Goal: Communication & Community: Share content

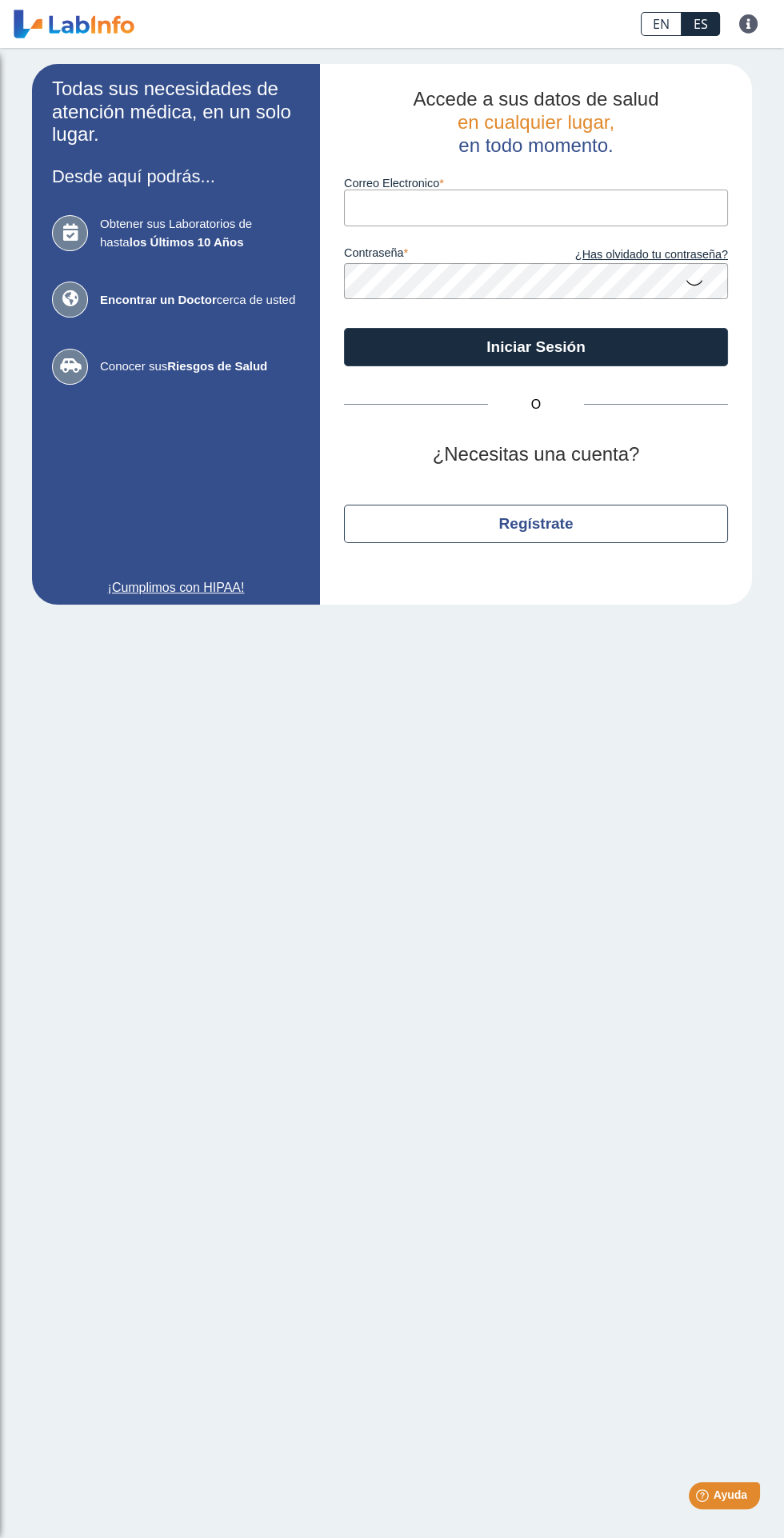
click at [419, 208] on input "Correo Electronico" at bounding box center [535, 207] width 383 height 36
type input "[EMAIL_ADDRESS][DOMAIN_NAME]"
click at [343, 328] on button "Iniciar Sesión" at bounding box center [535, 347] width 383 height 38
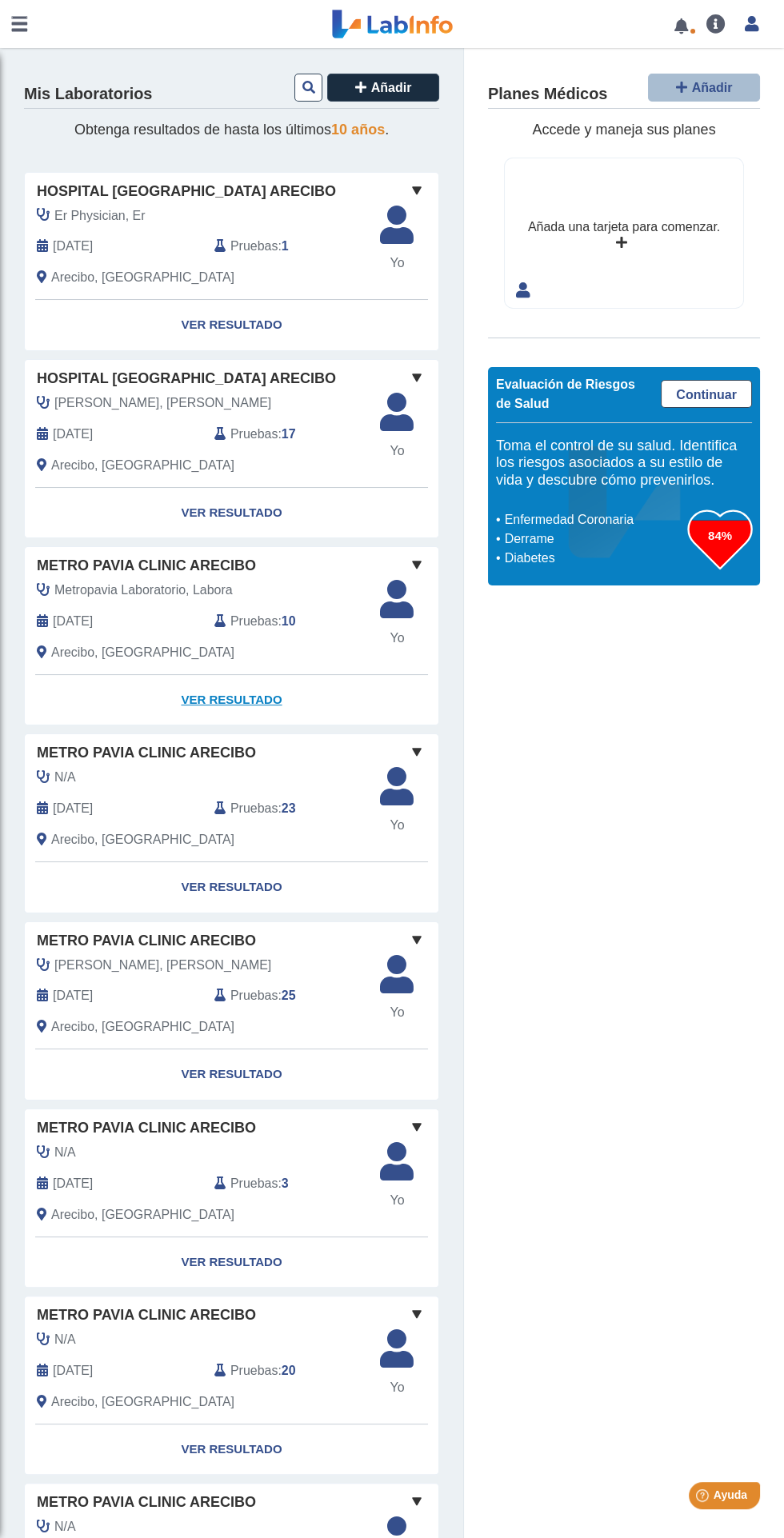
click at [246, 698] on link "Ver Resultado" at bounding box center [231, 700] width 414 height 51
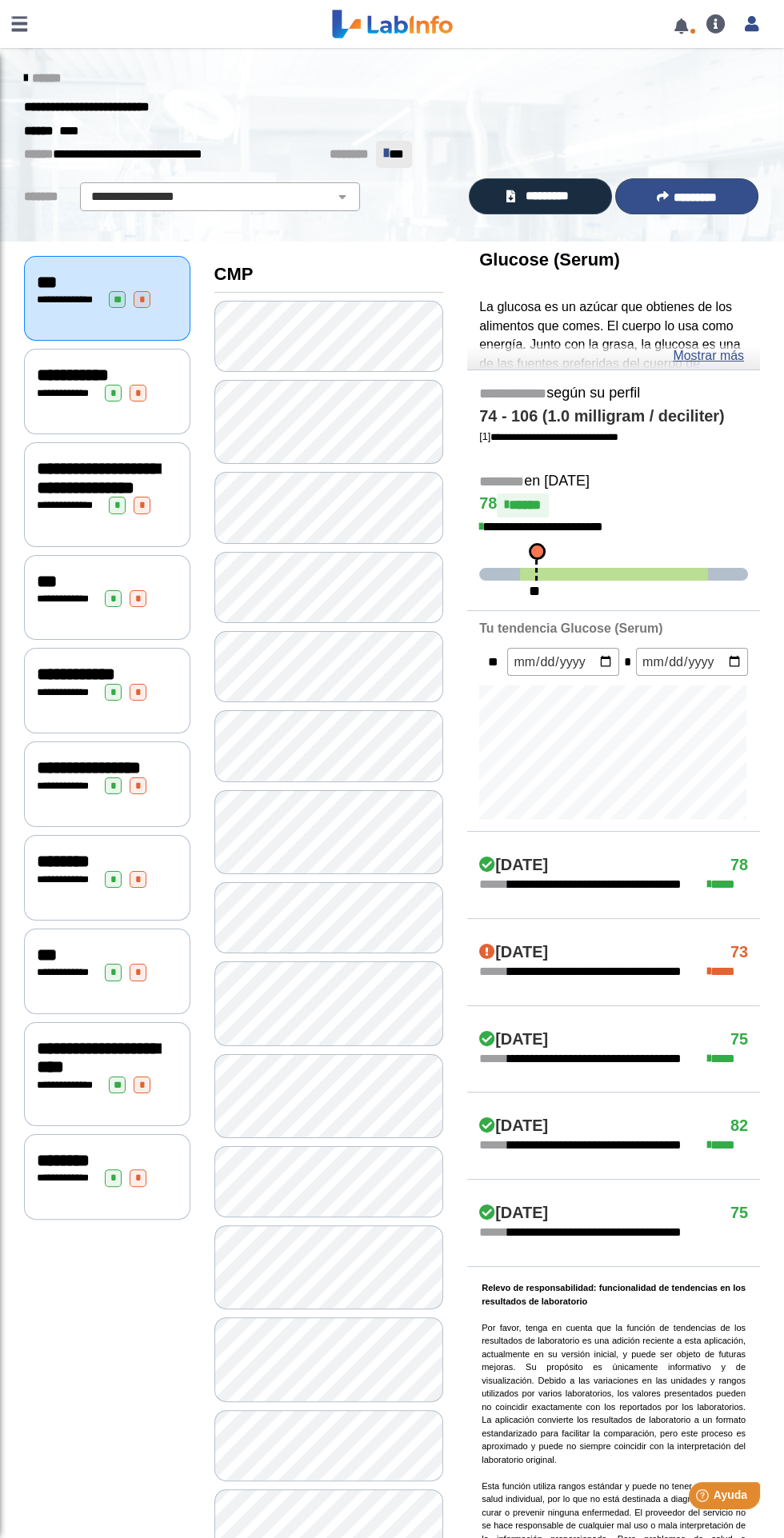
click at [657, 195] on icon at bounding box center [662, 196] width 12 height 12
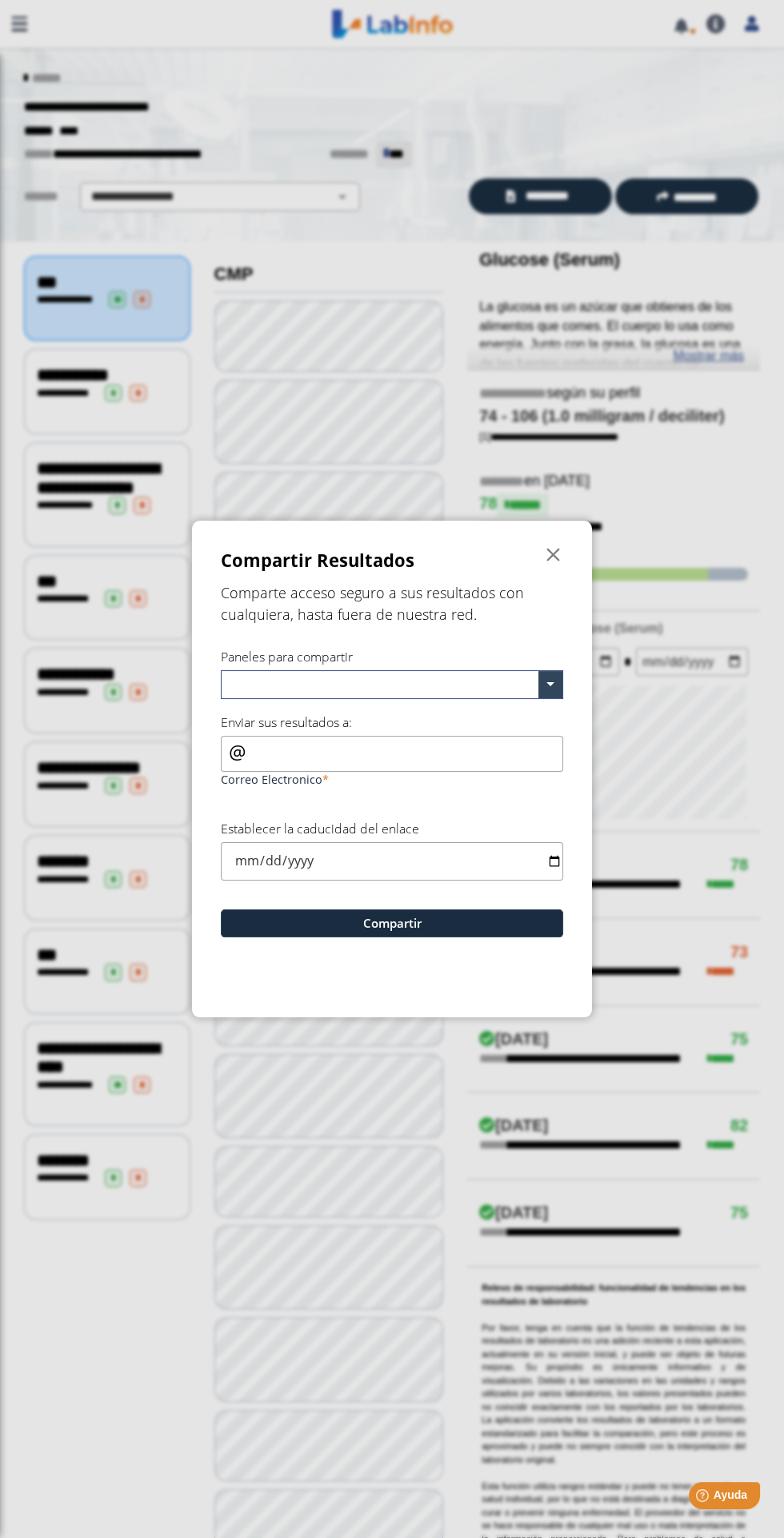
click at [419, 682] on input "text" at bounding box center [382, 686] width 311 height 23
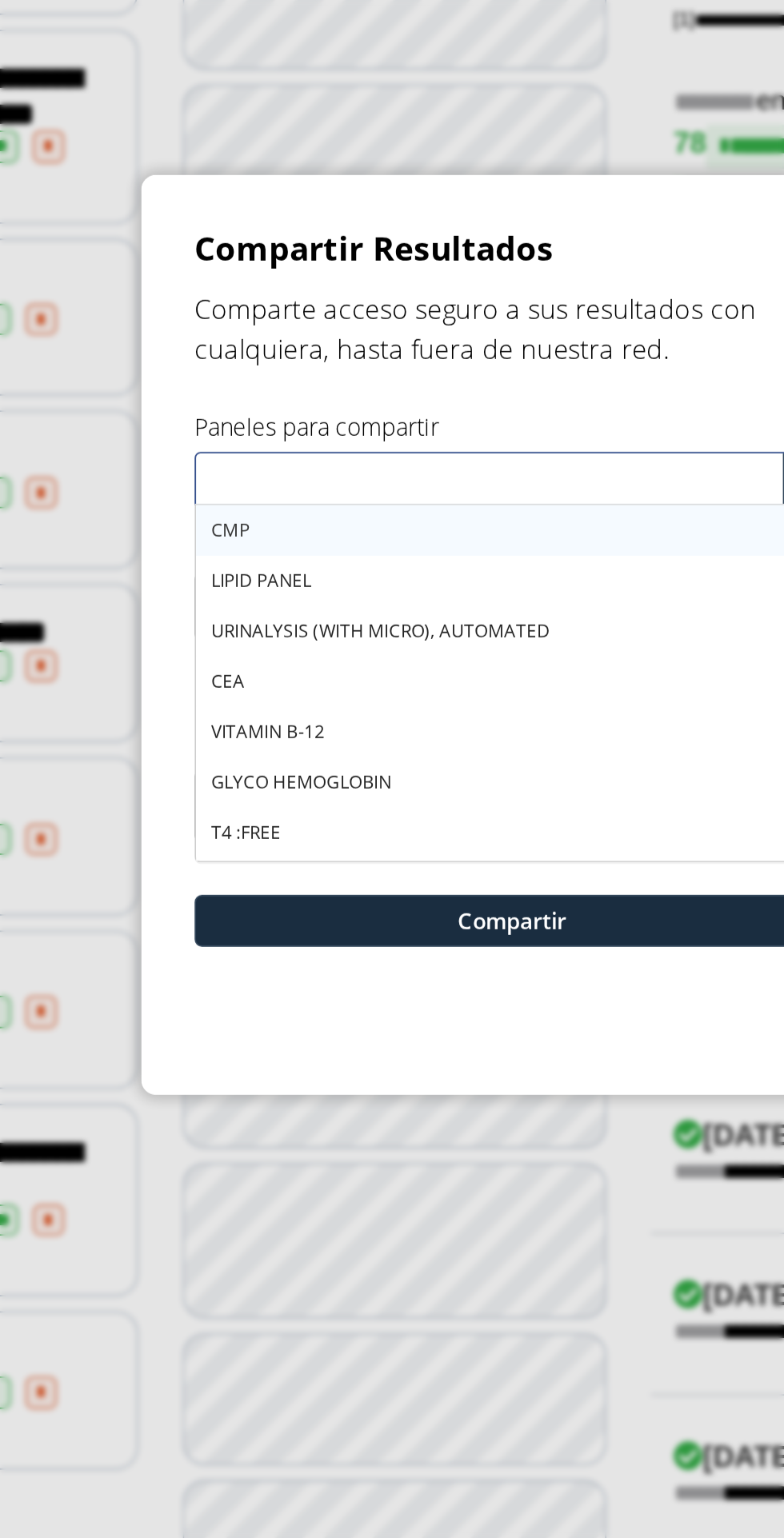
click at [410, 760] on span "URINALYSIS (WITH MICRO), AUTOMATED" at bounding box center [321, 766] width 183 height 14
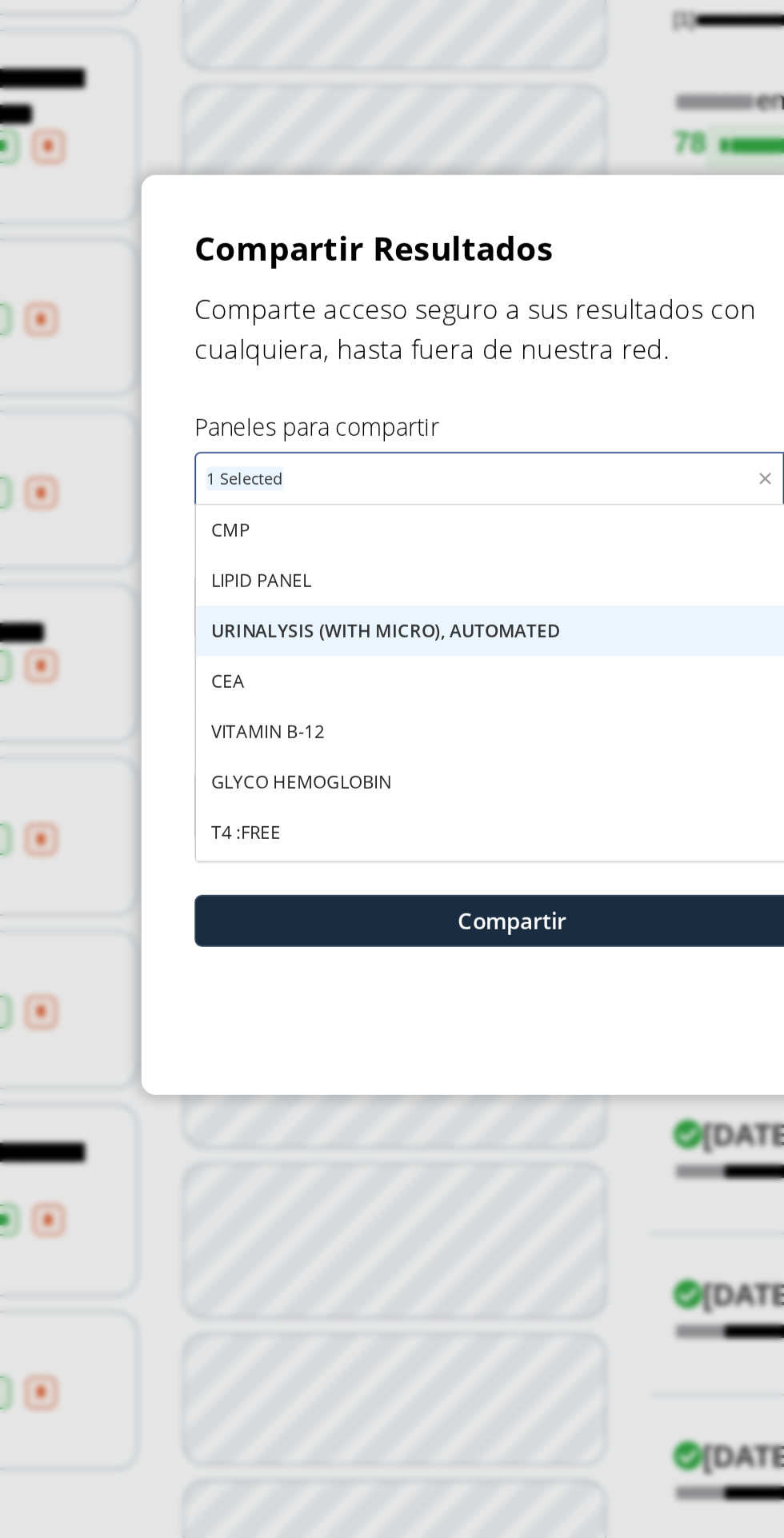
click at [417, 717] on div "CMP" at bounding box center [392, 712] width 341 height 27
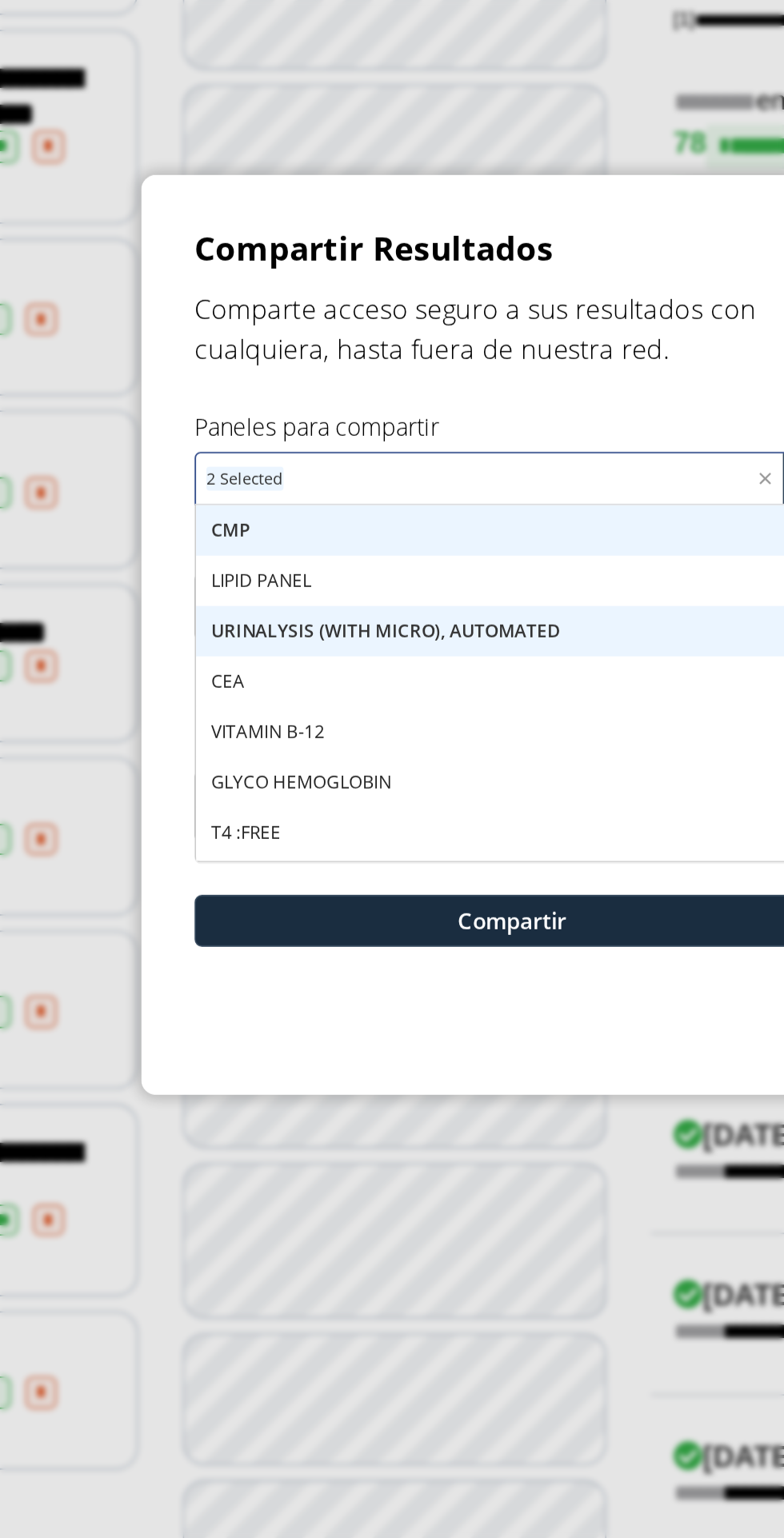
click at [410, 742] on div "LIPID PANEL" at bounding box center [392, 739] width 341 height 27
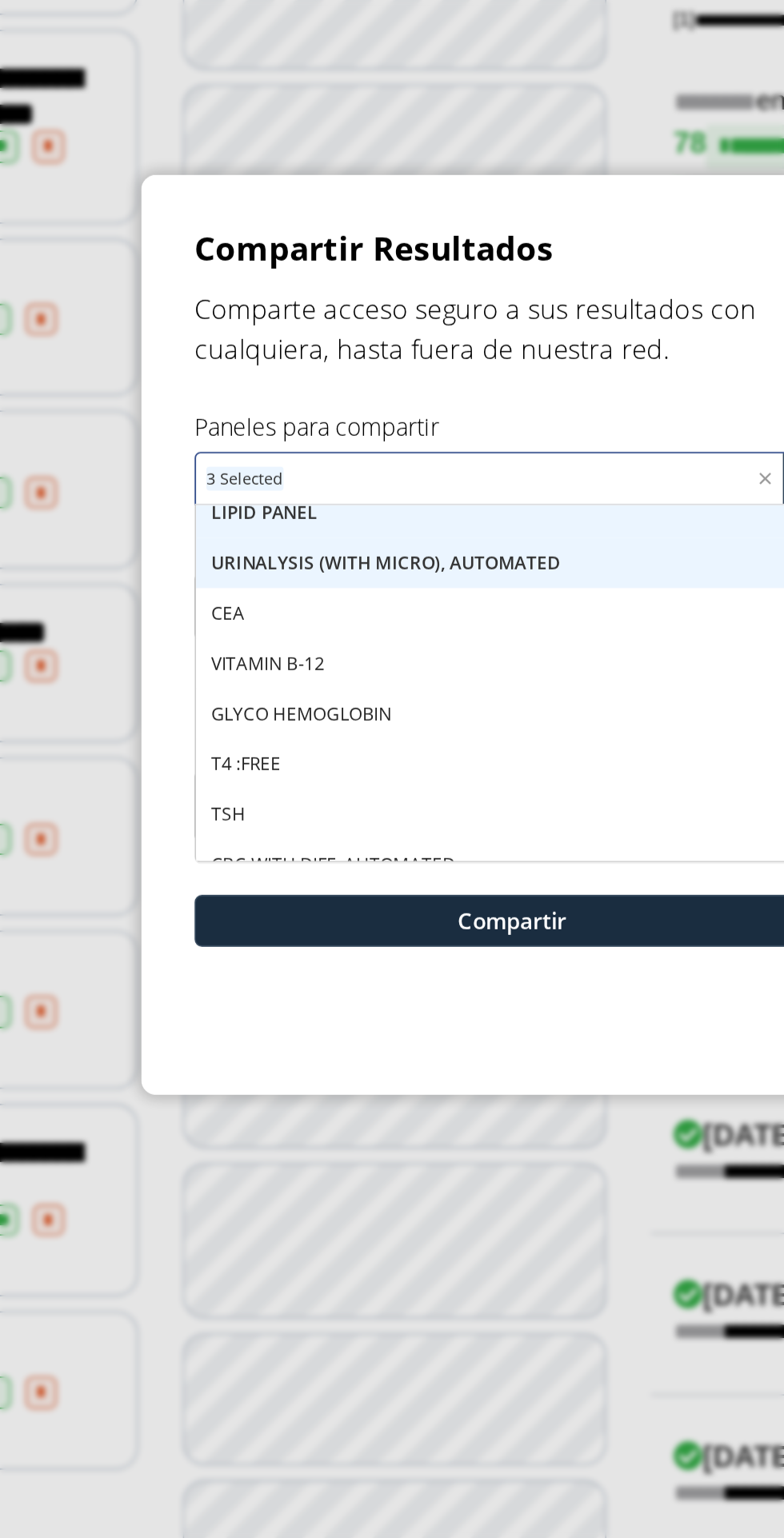
scroll to position [63, 0]
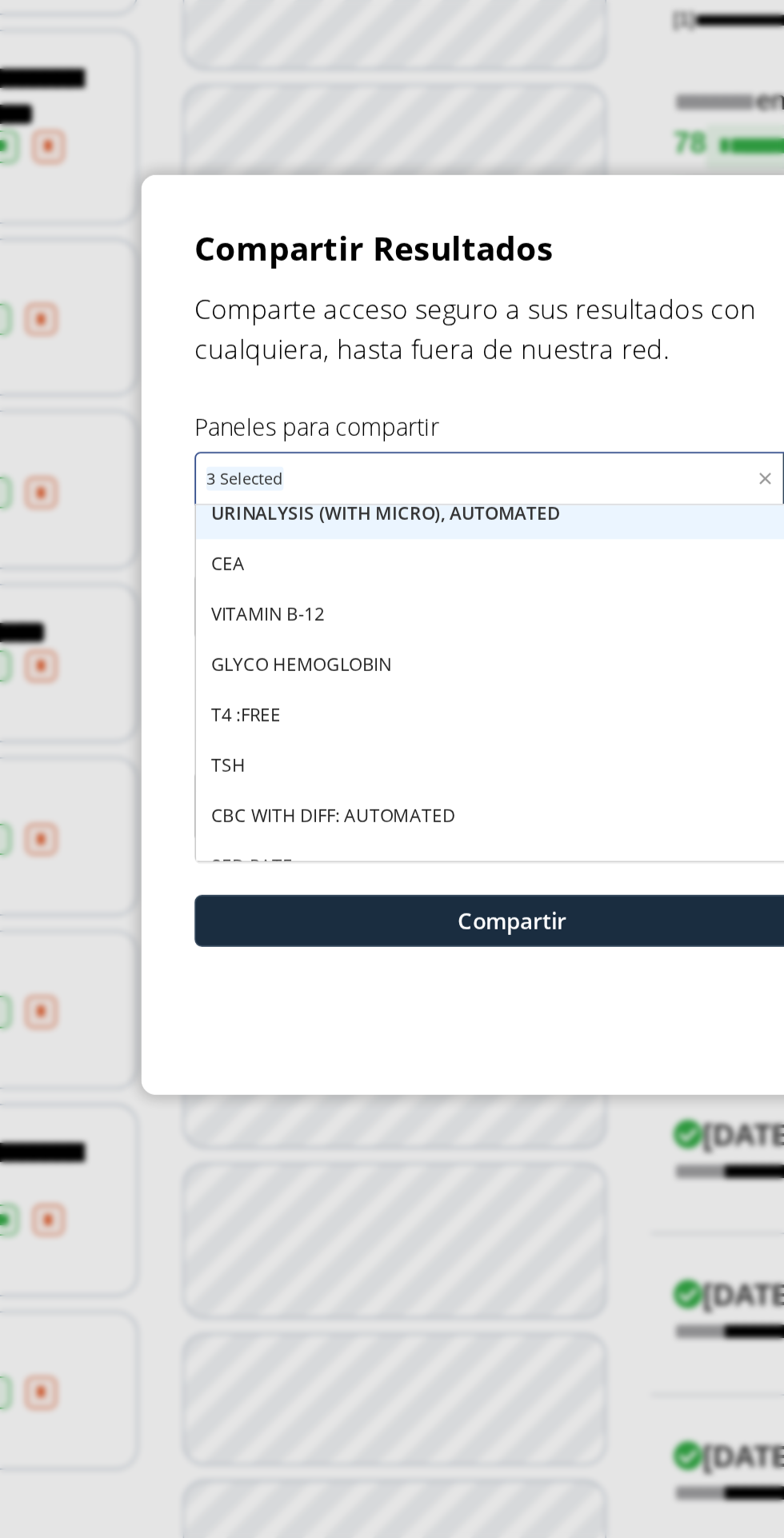
click at [397, 732] on div "CEA" at bounding box center [392, 730] width 341 height 27
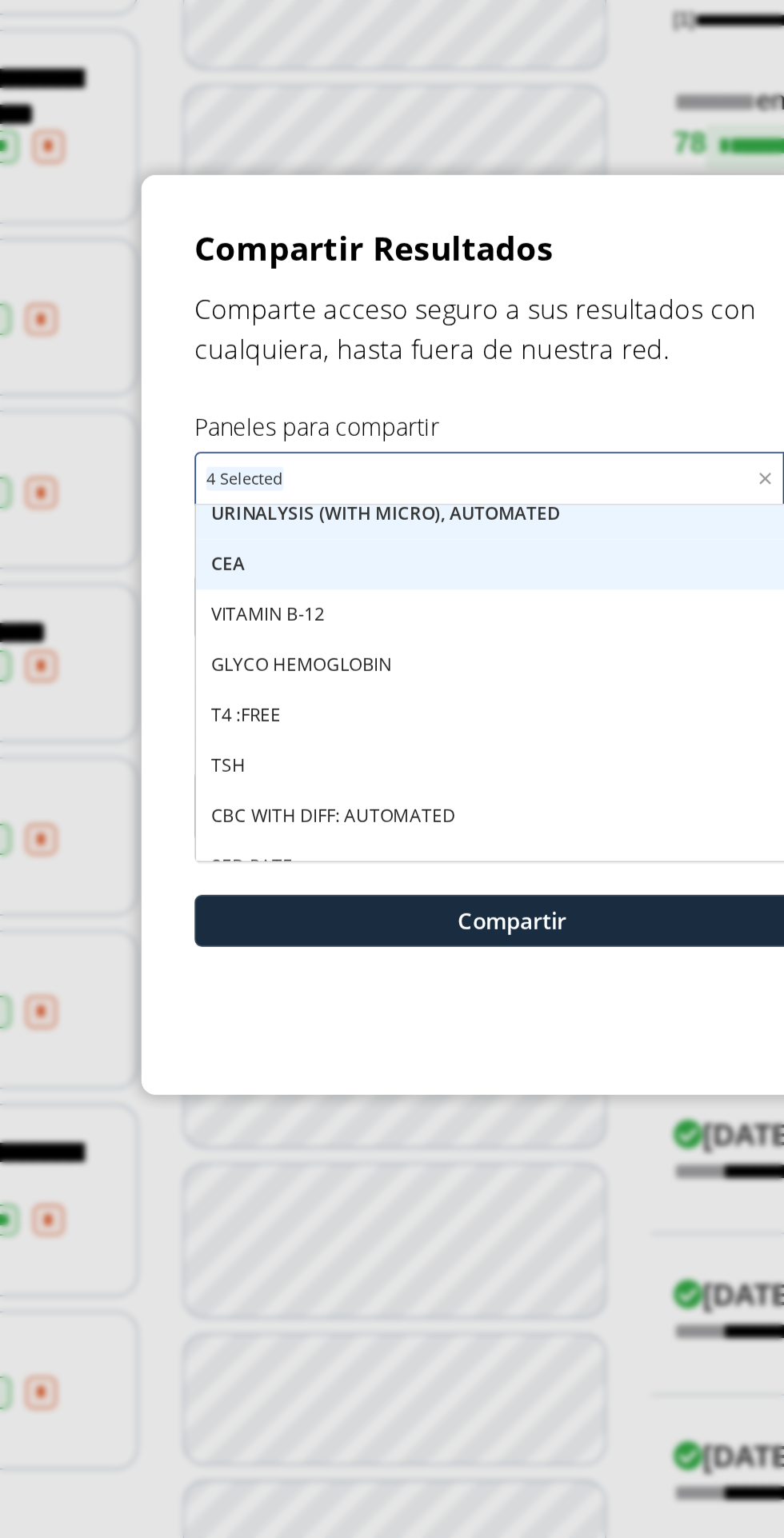
click at [387, 771] on div "VITAMIN B-12" at bounding box center [392, 758] width 341 height 27
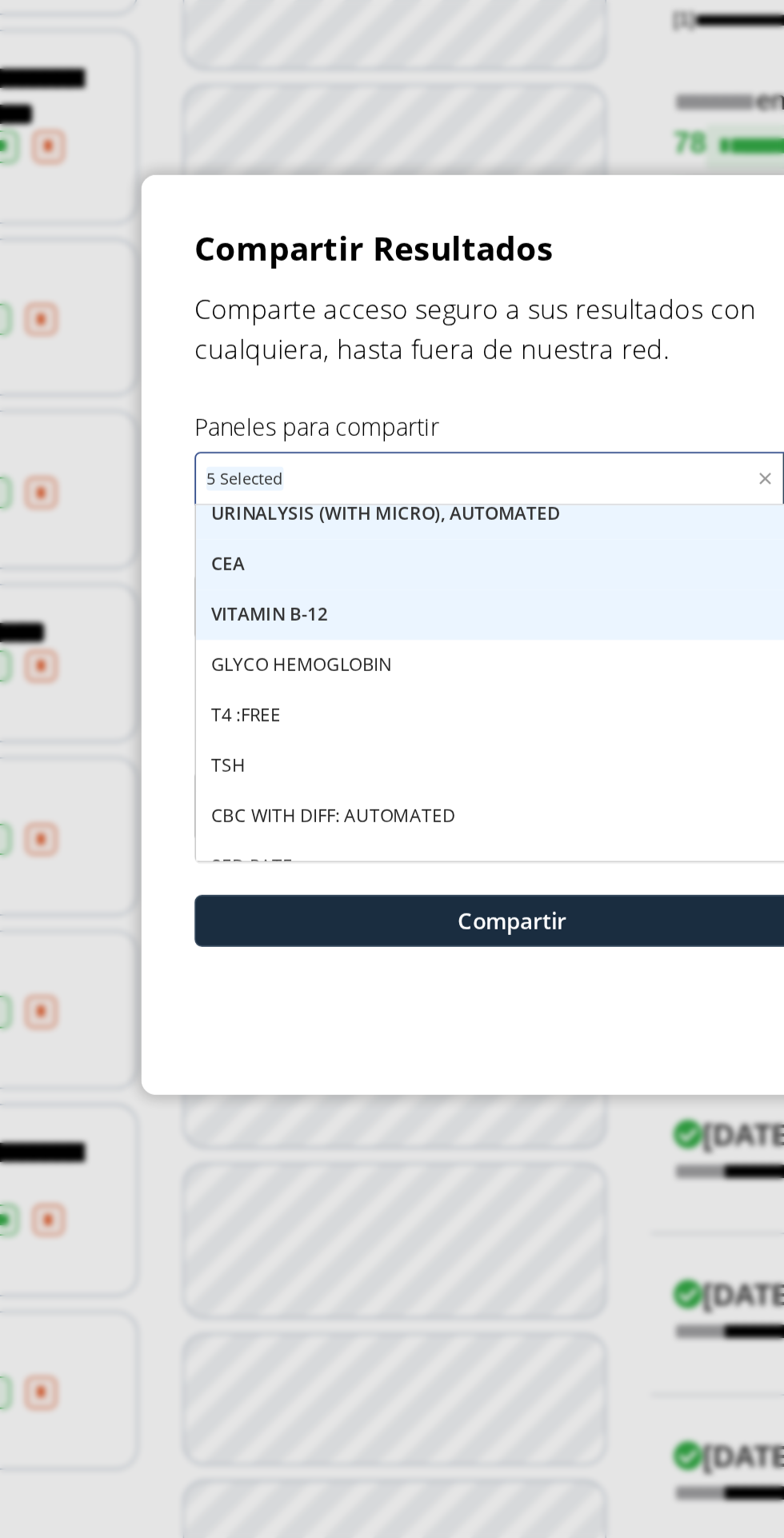
click at [390, 813] on div "T4 :FREE" at bounding box center [392, 812] width 341 height 27
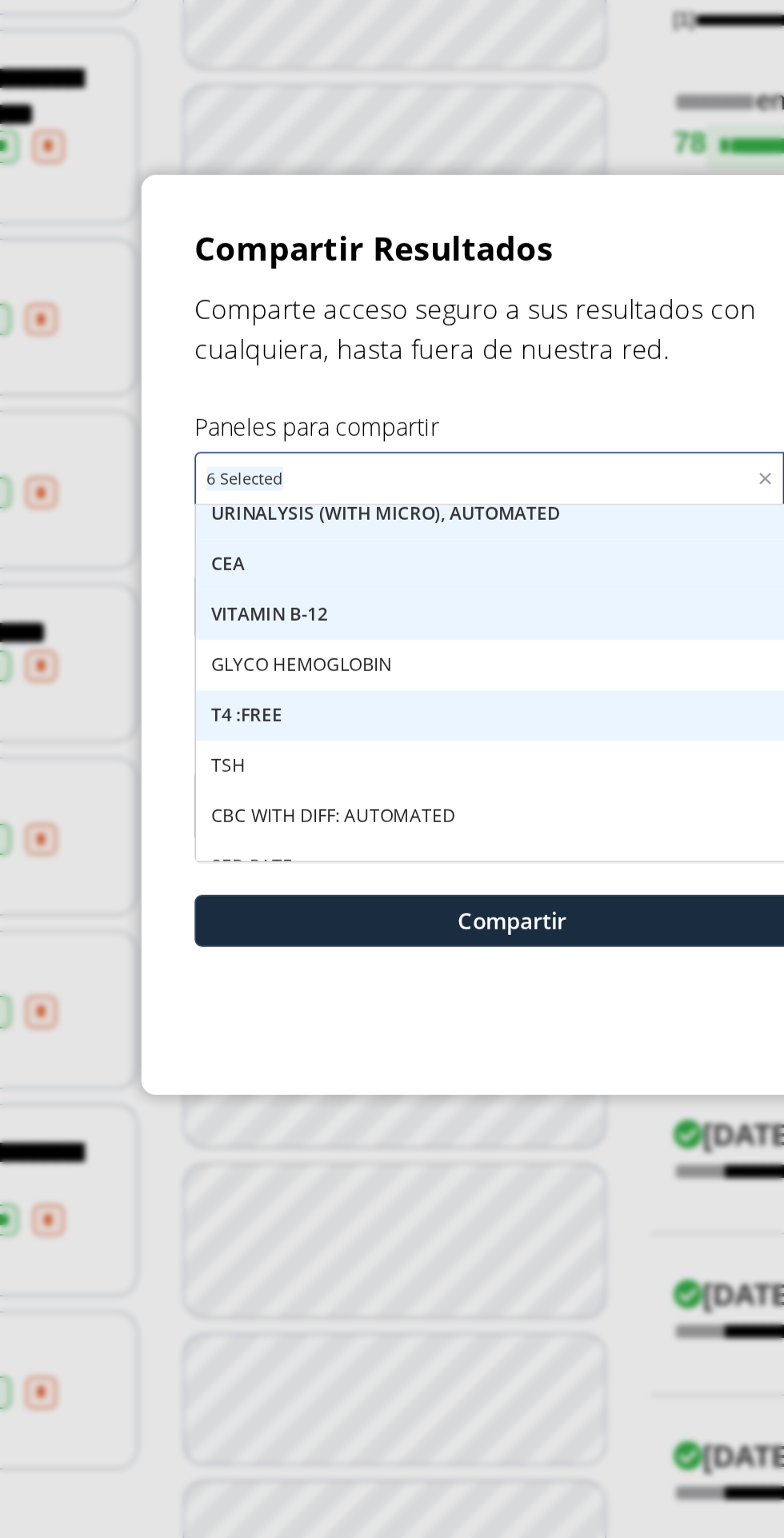
click at [396, 786] on div "GLYCO HEMOGLOBIN" at bounding box center [392, 785] width 341 height 27
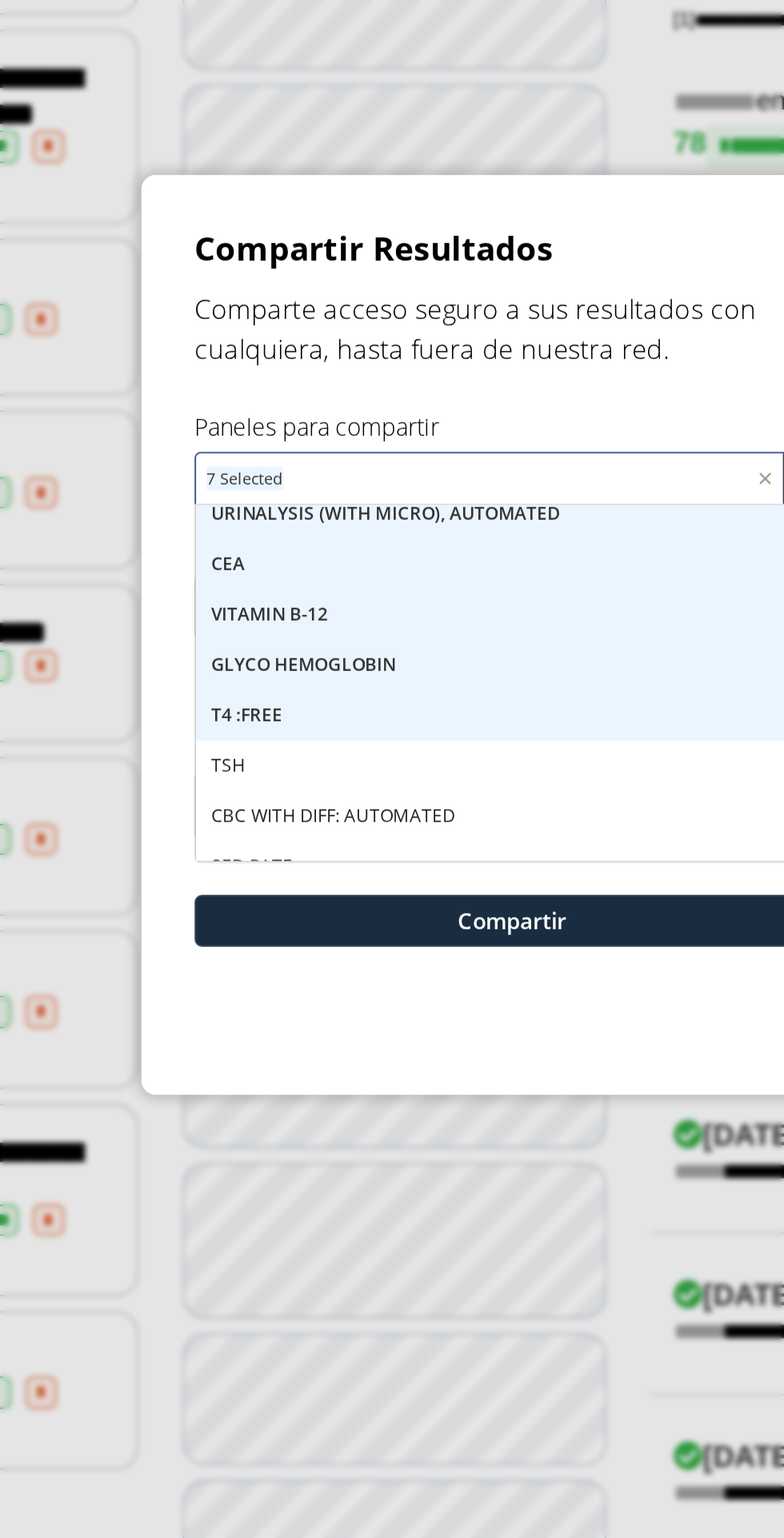
scroll to position [79, 0]
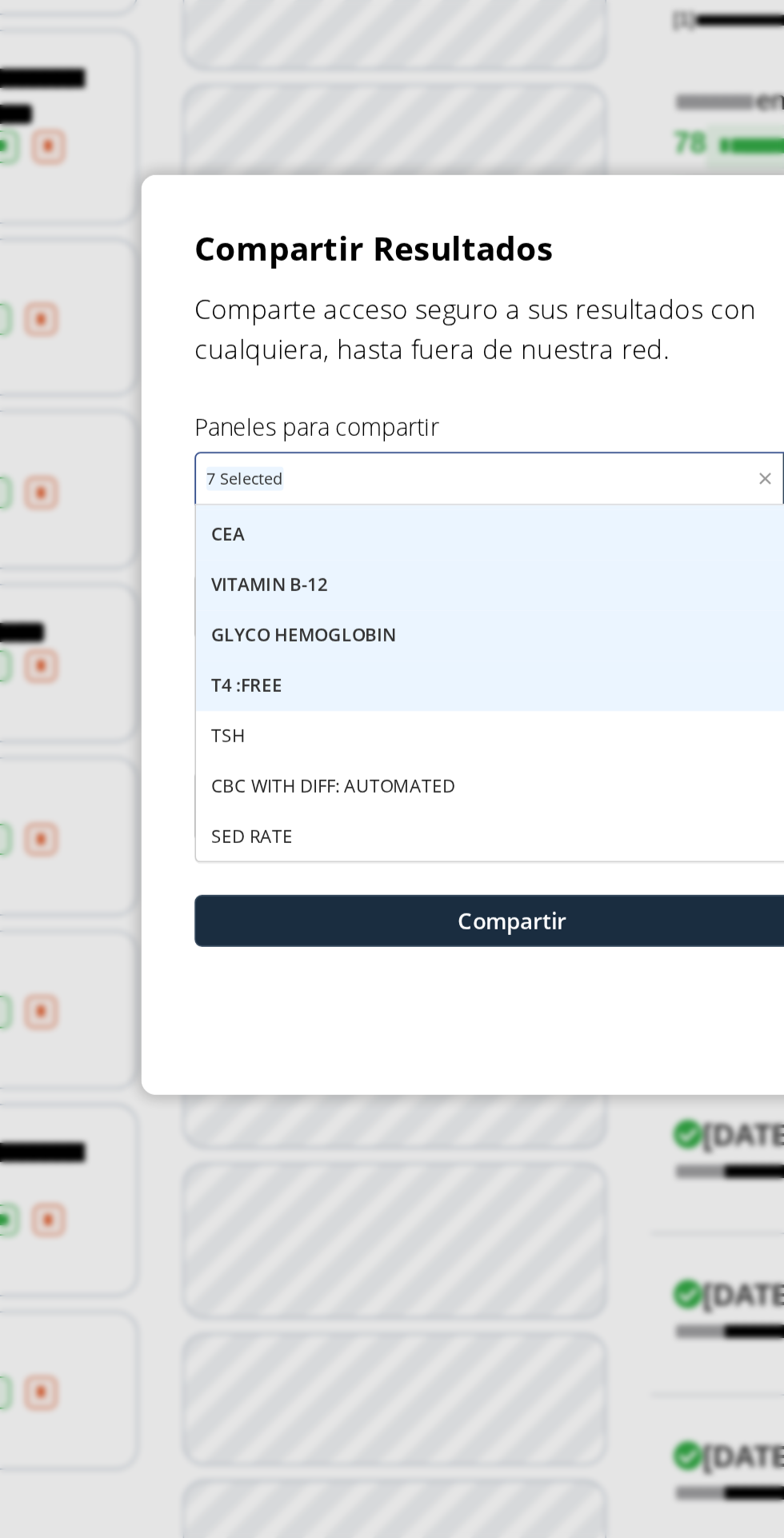
click at [363, 822] on div "TSH" at bounding box center [392, 823] width 341 height 27
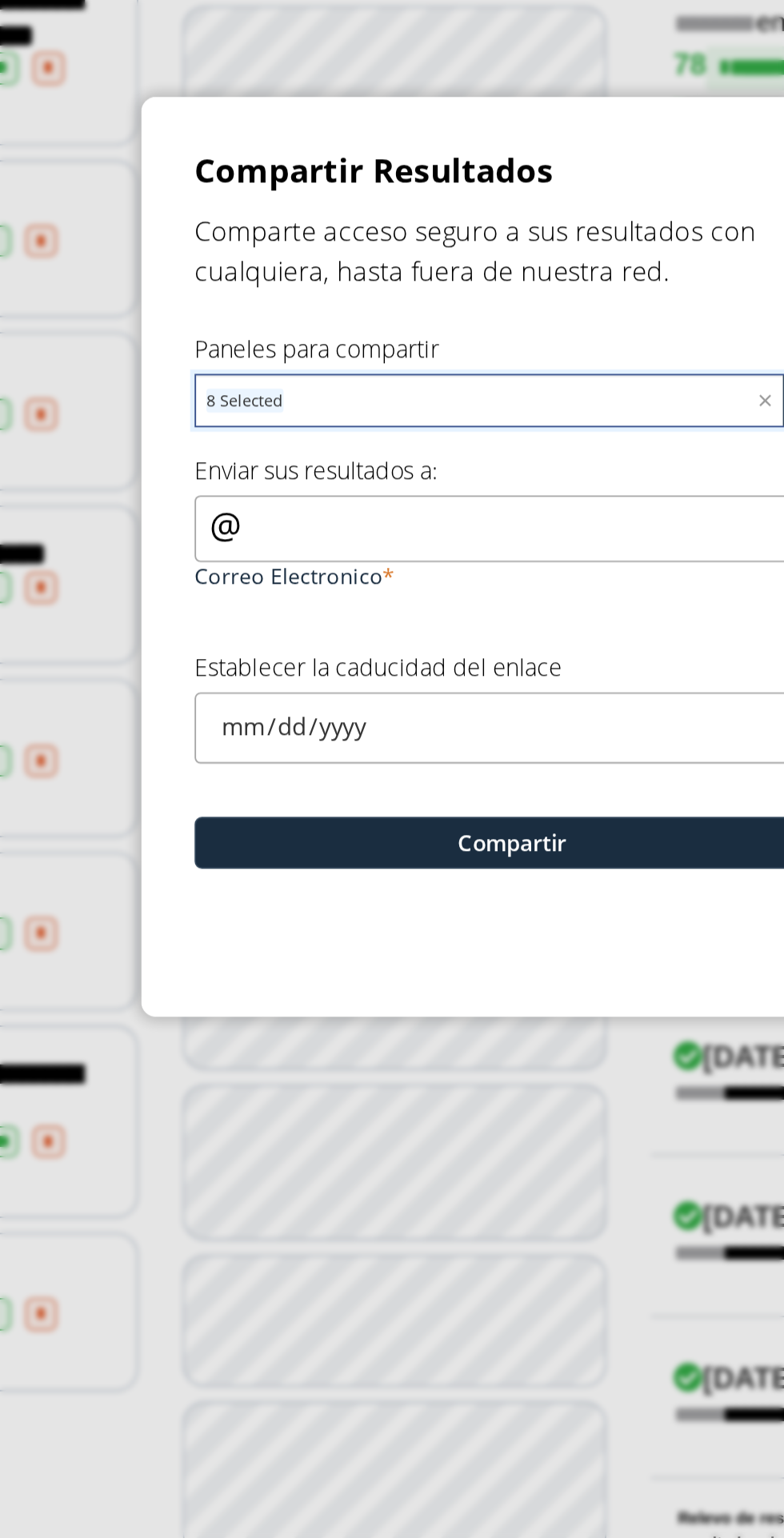
click at [318, 681] on input "text" at bounding box center [398, 686] width 252 height 23
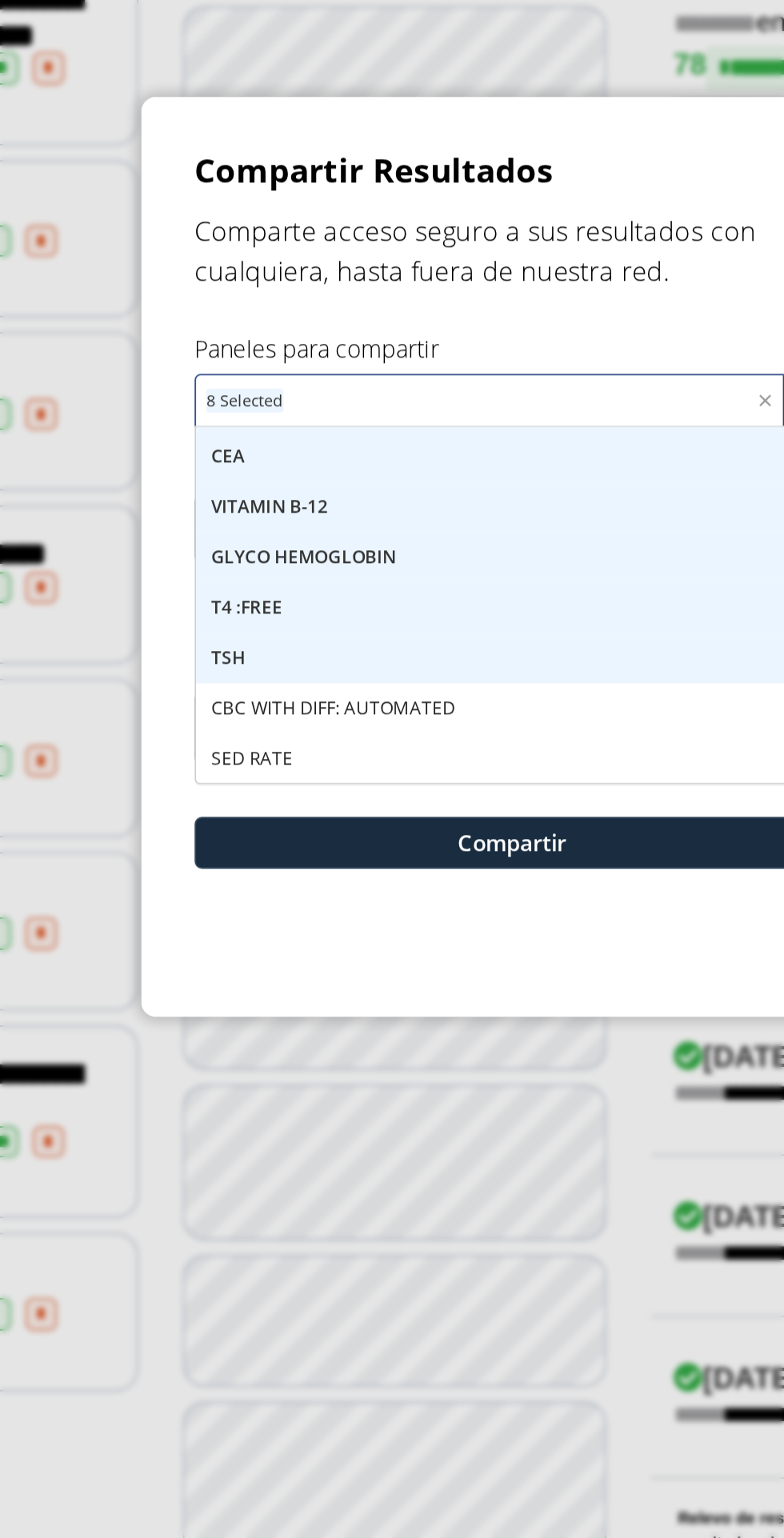
click at [284, 839] on div "CBC WITH DIFF: AUTOMATED" at bounding box center [392, 850] width 341 height 27
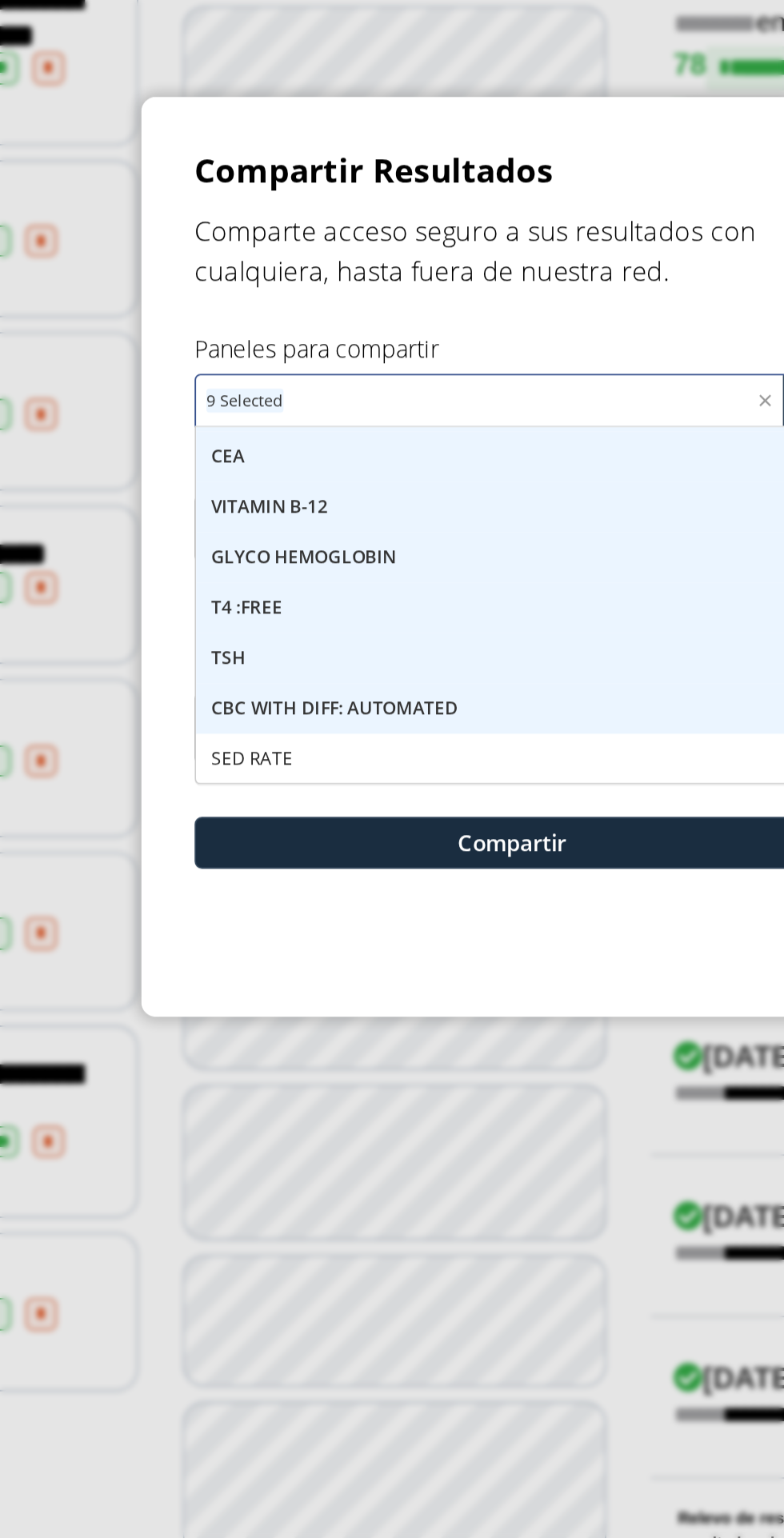
click at [272, 873] on div "SED RATE" at bounding box center [392, 878] width 341 height 27
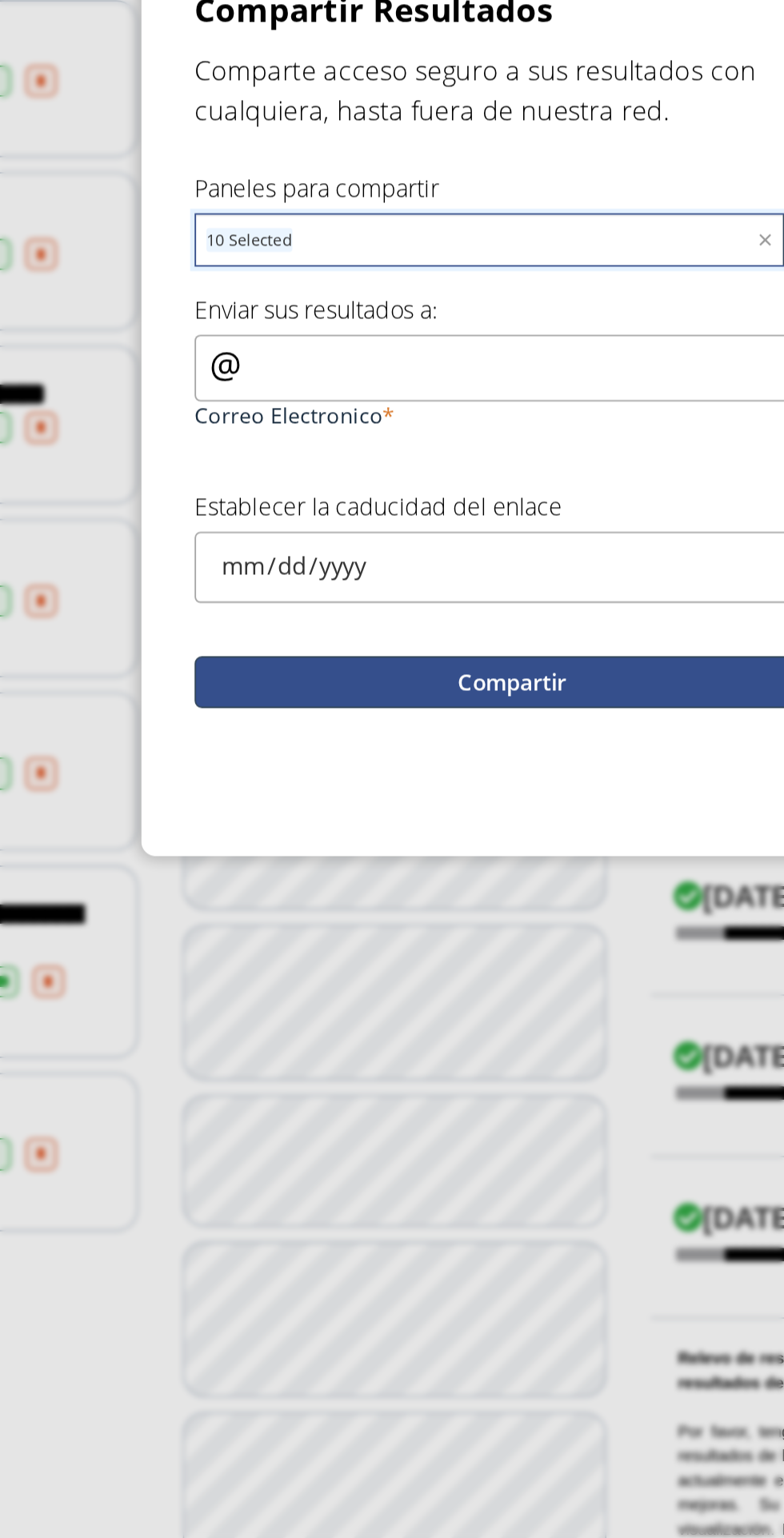
click at [423, 925] on button "Compartir" at bounding box center [392, 923] width 342 height 28
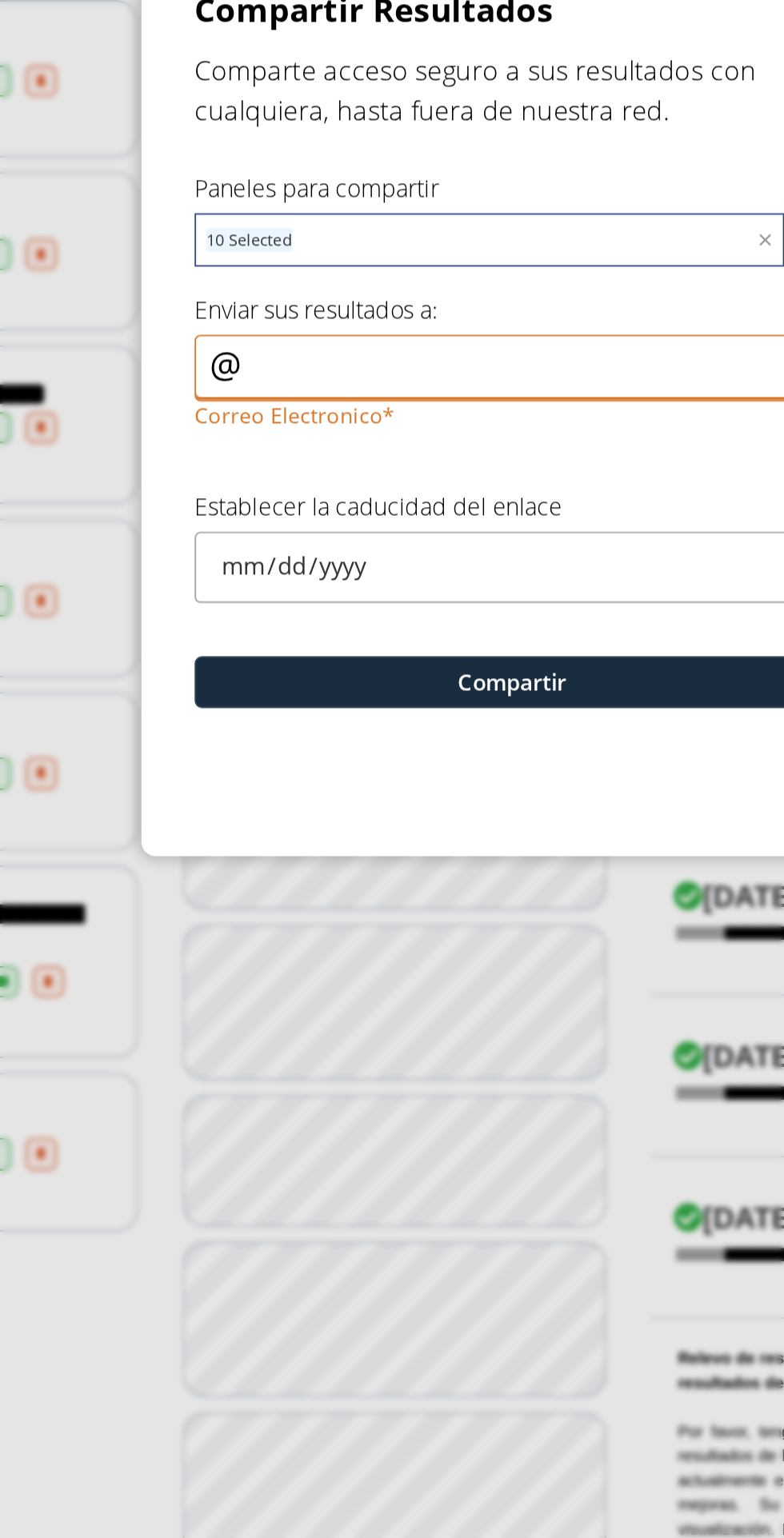
click at [425, 739] on input "Correo Electronico" at bounding box center [392, 754] width 342 height 36
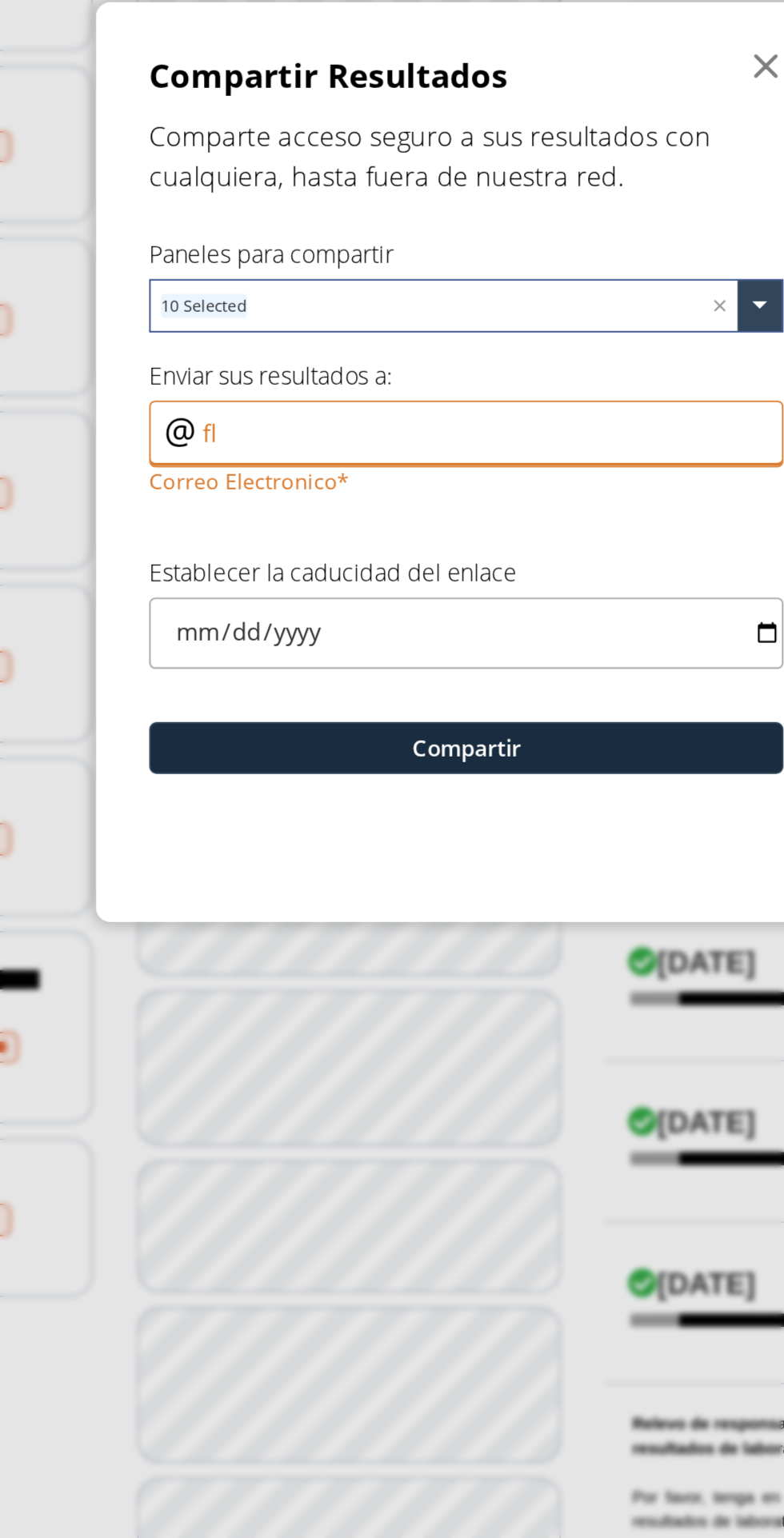
type input "f"
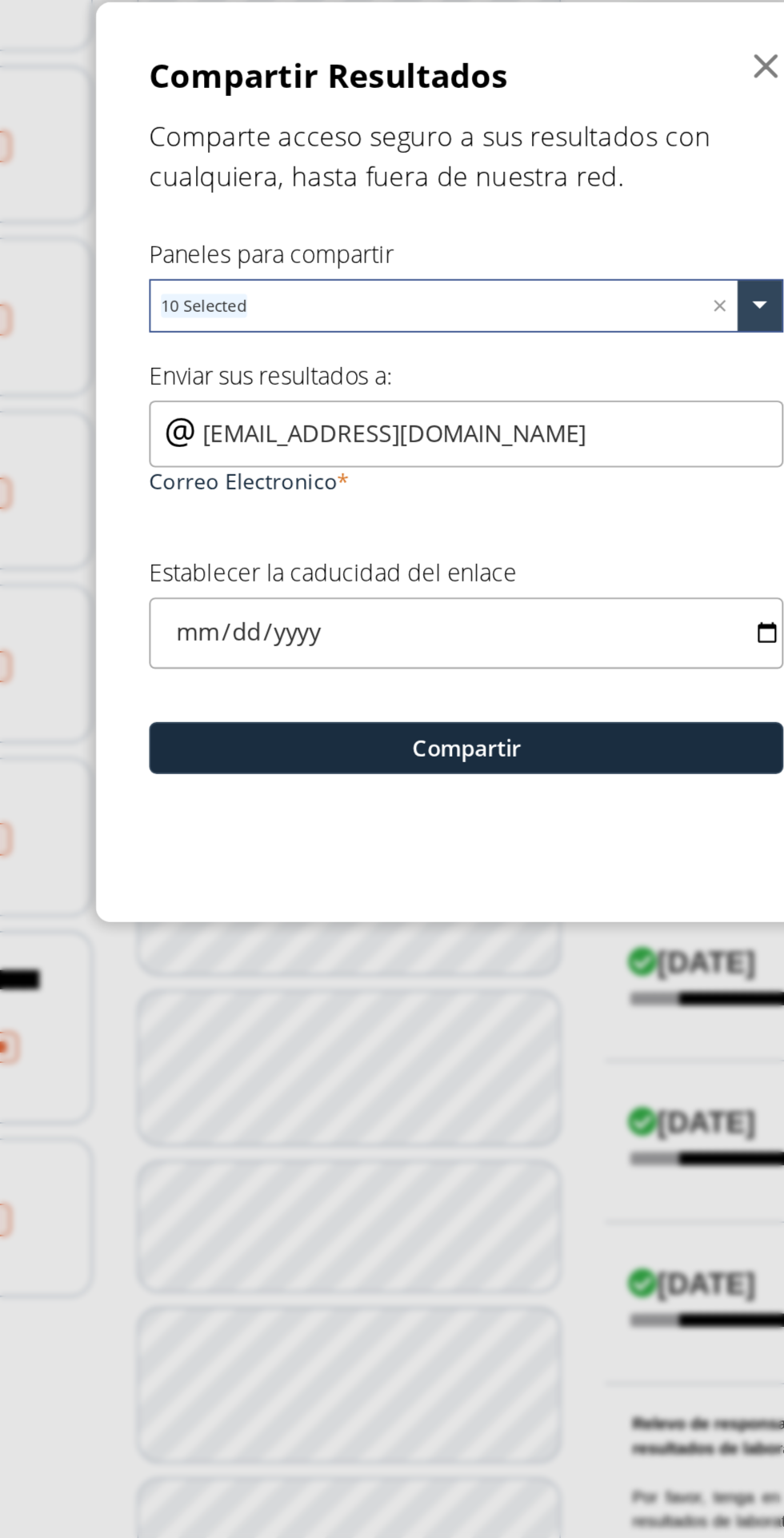
type input "[EMAIL_ADDRESS][DOMAIN_NAME]"
click at [258, 860] on input "date" at bounding box center [392, 861] width 342 height 38
type input "2025-09-30"
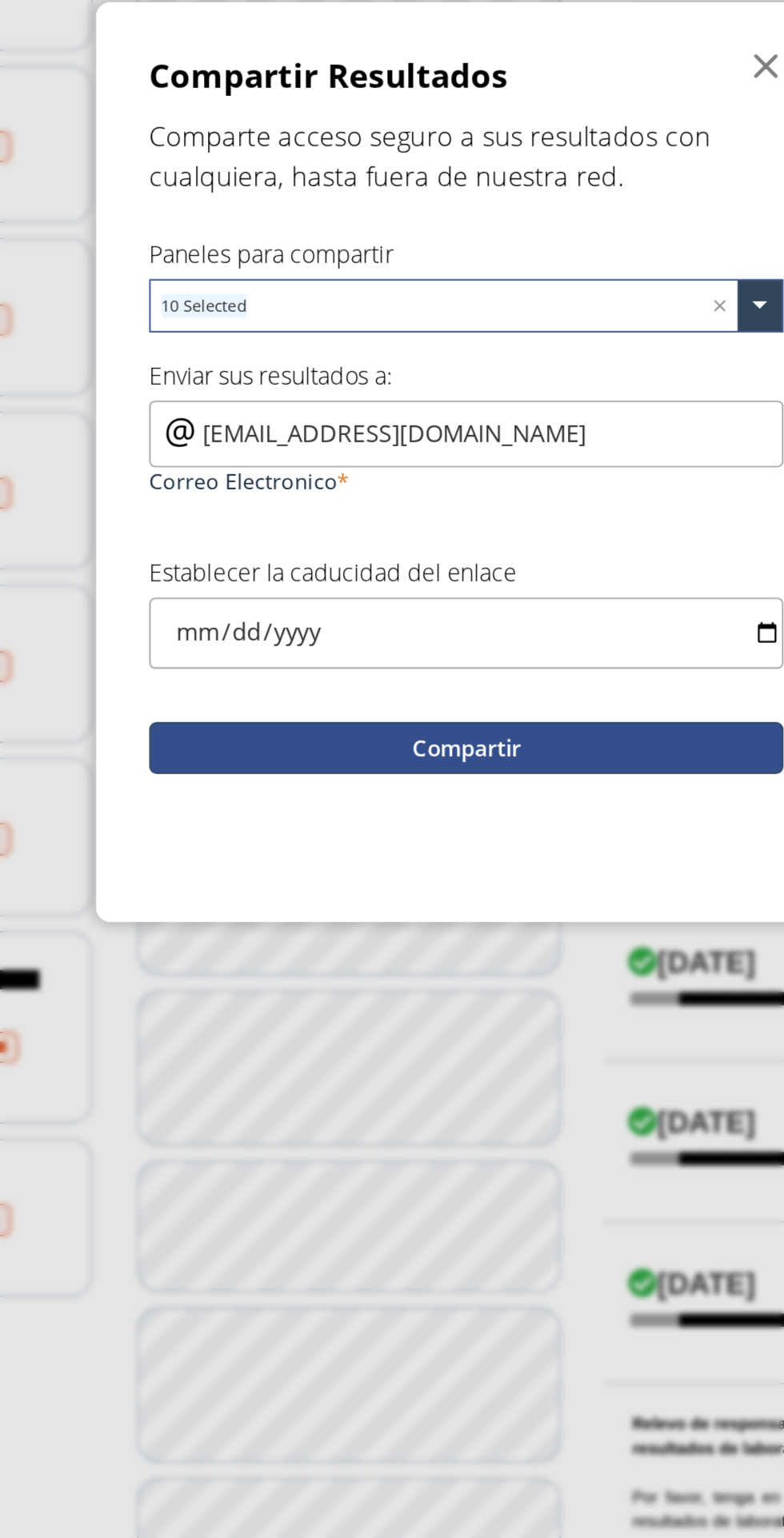
click at [481, 920] on button "Compartir" at bounding box center [392, 923] width 342 height 28
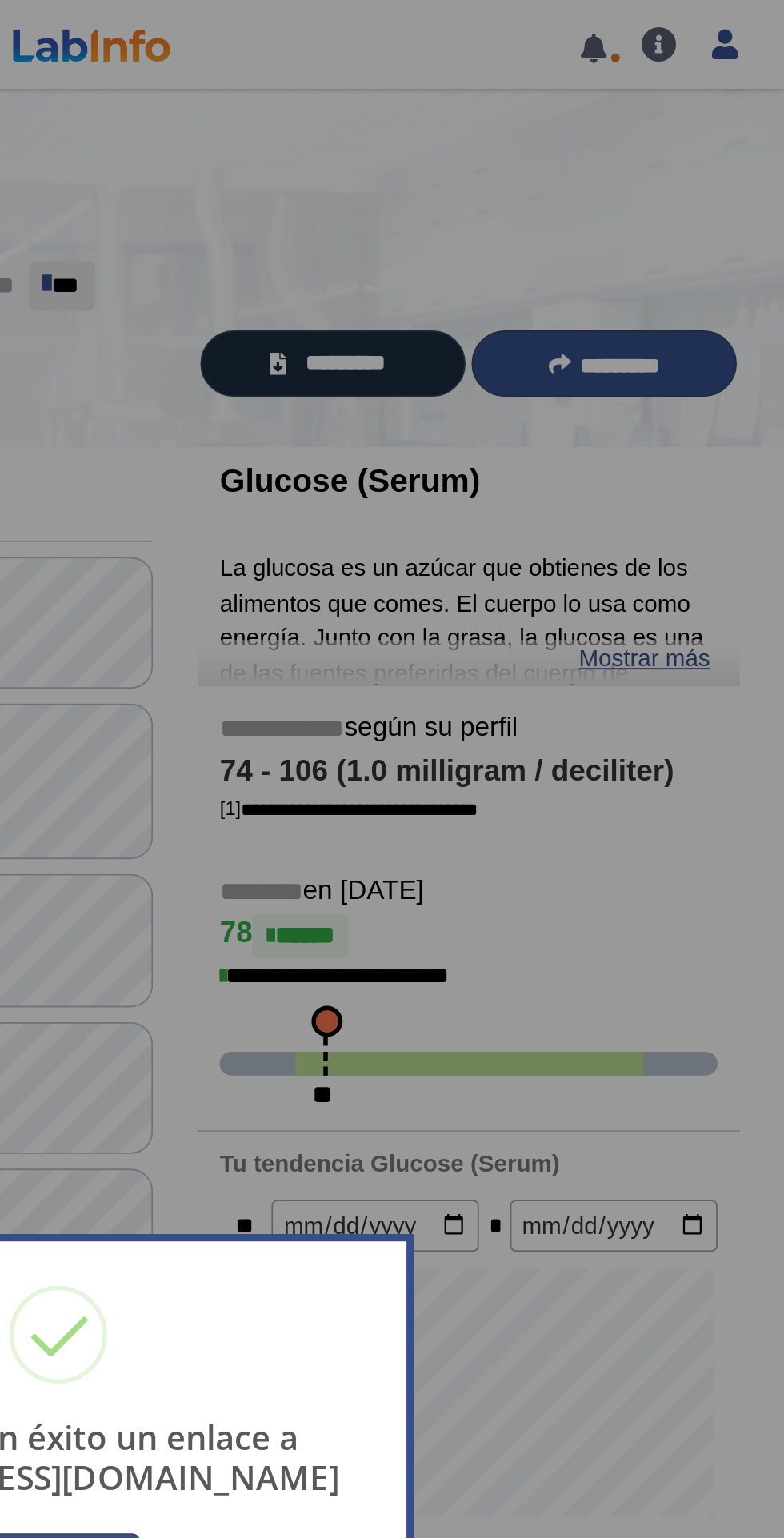
scroll to position [0, 0]
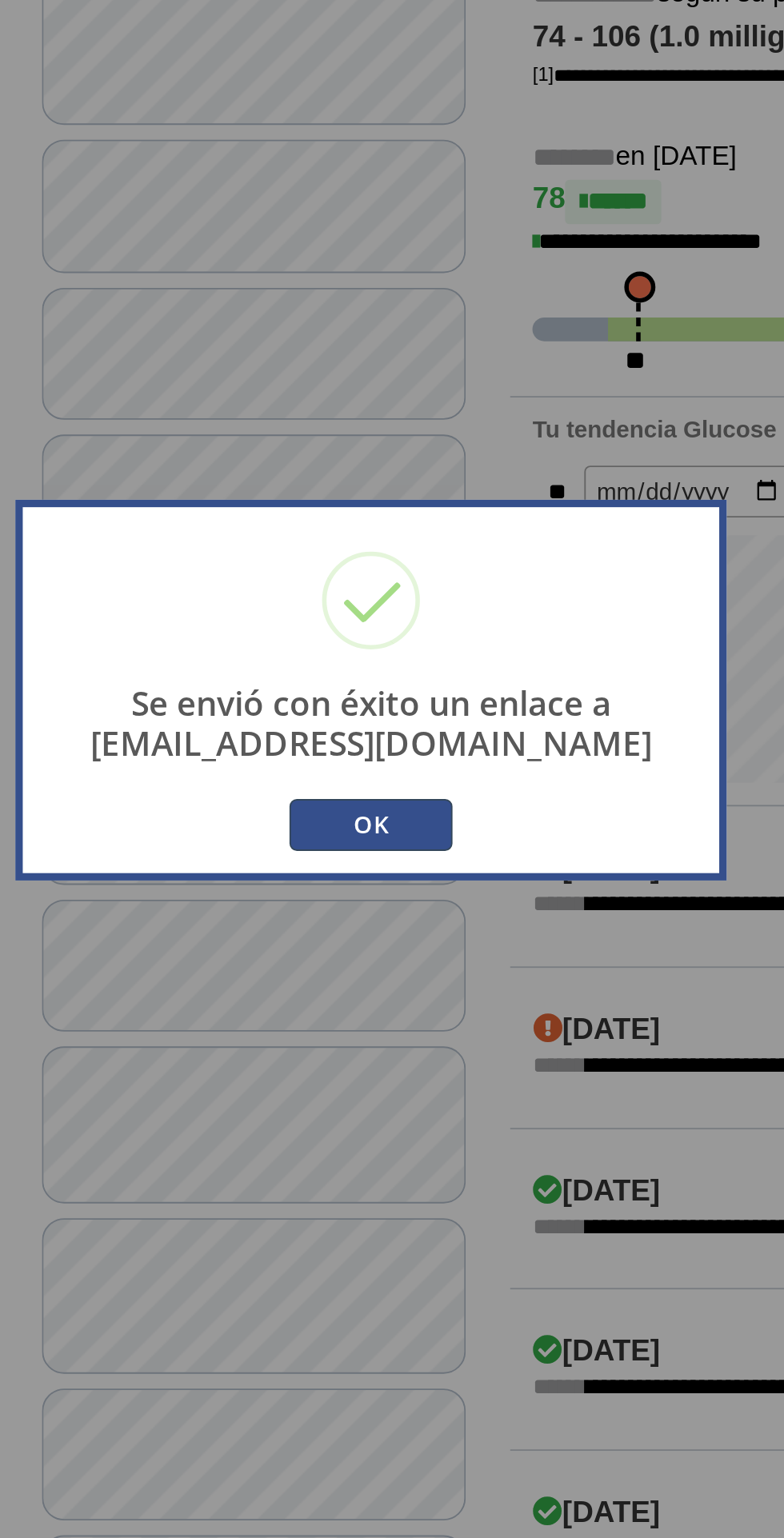
click at [401, 837] on button "OK" at bounding box center [392, 841] width 88 height 28
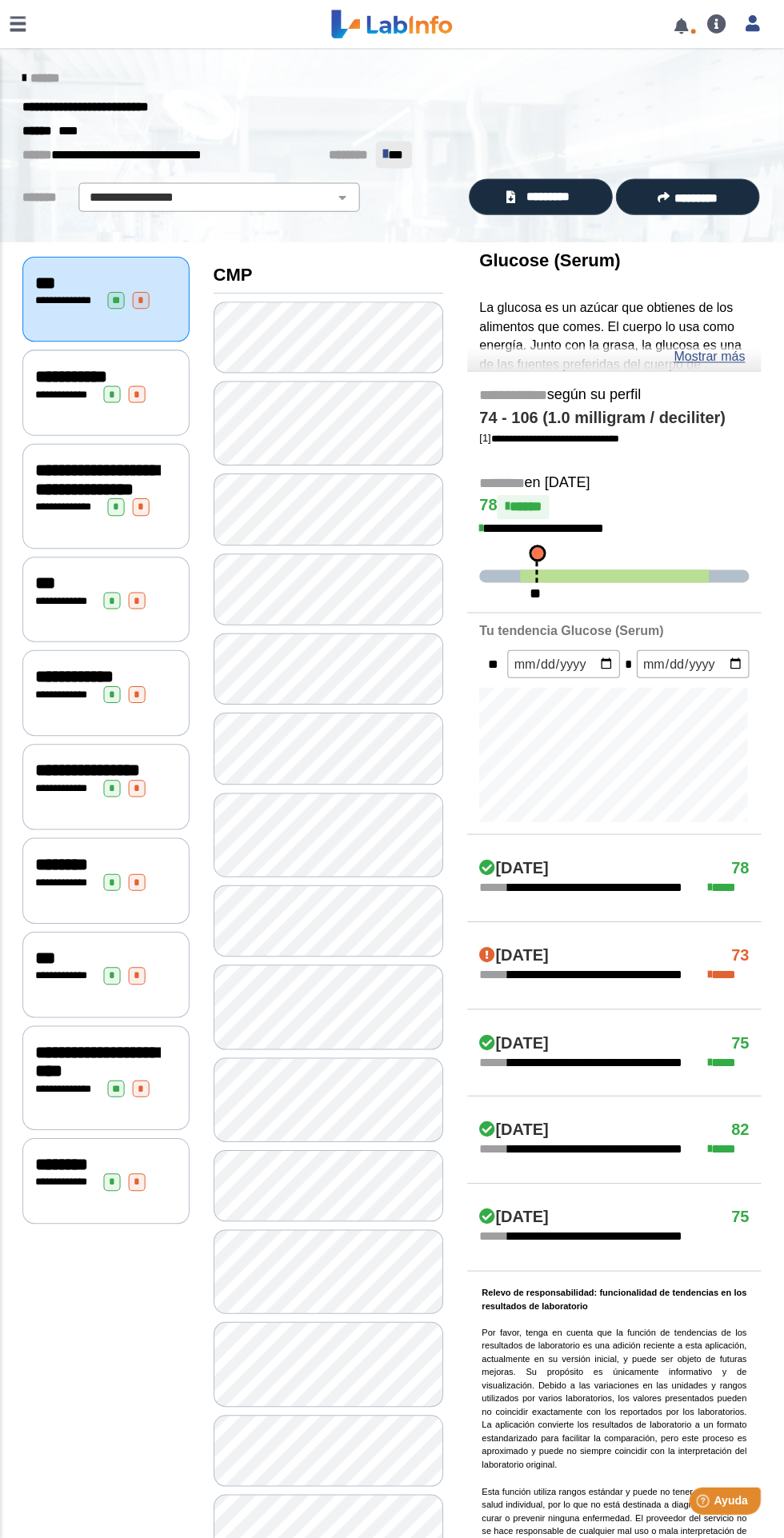
click at [48, 75] on span "******" at bounding box center [46, 78] width 29 height 12
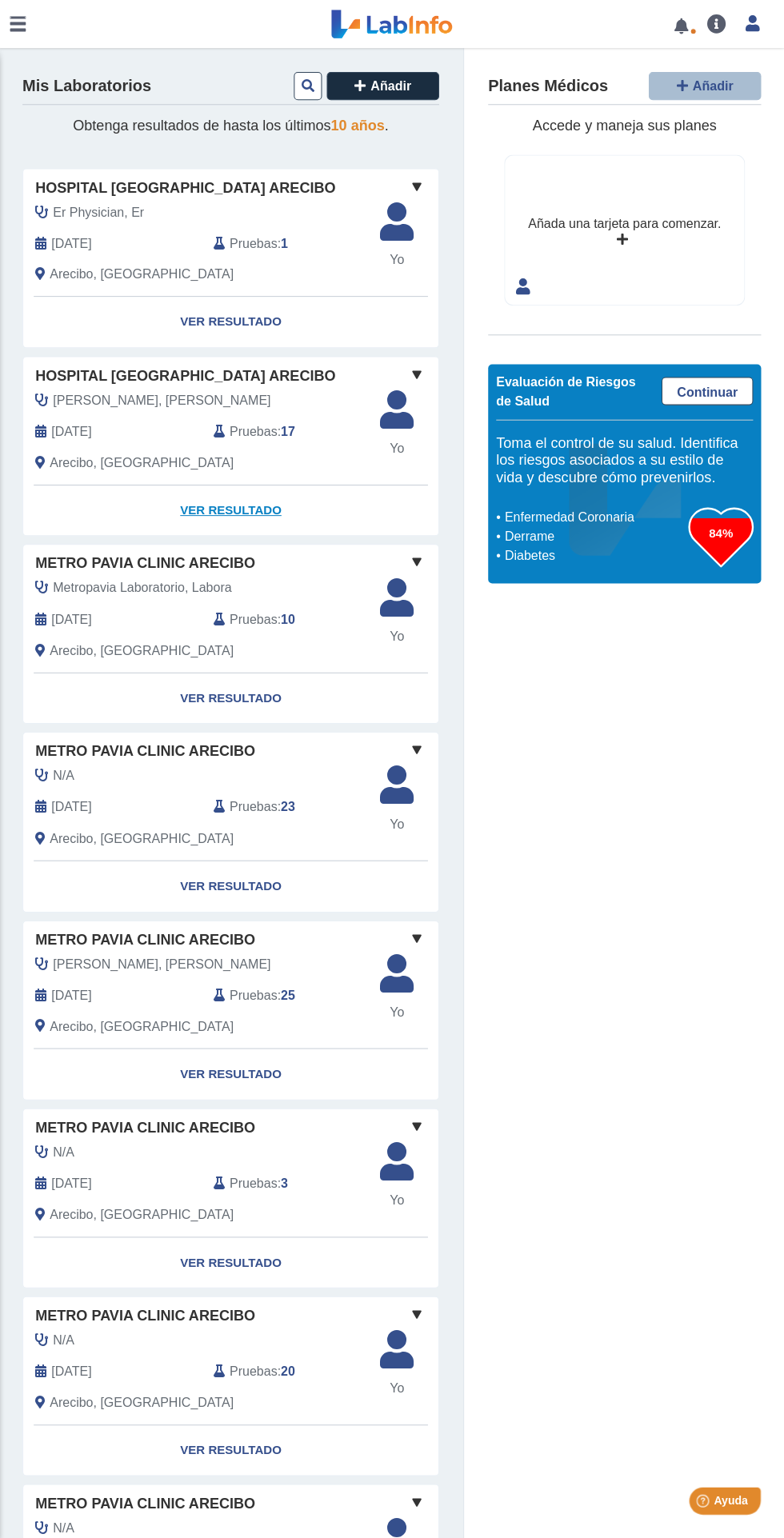
click at [244, 507] on link "Ver Resultado" at bounding box center [231, 509] width 414 height 51
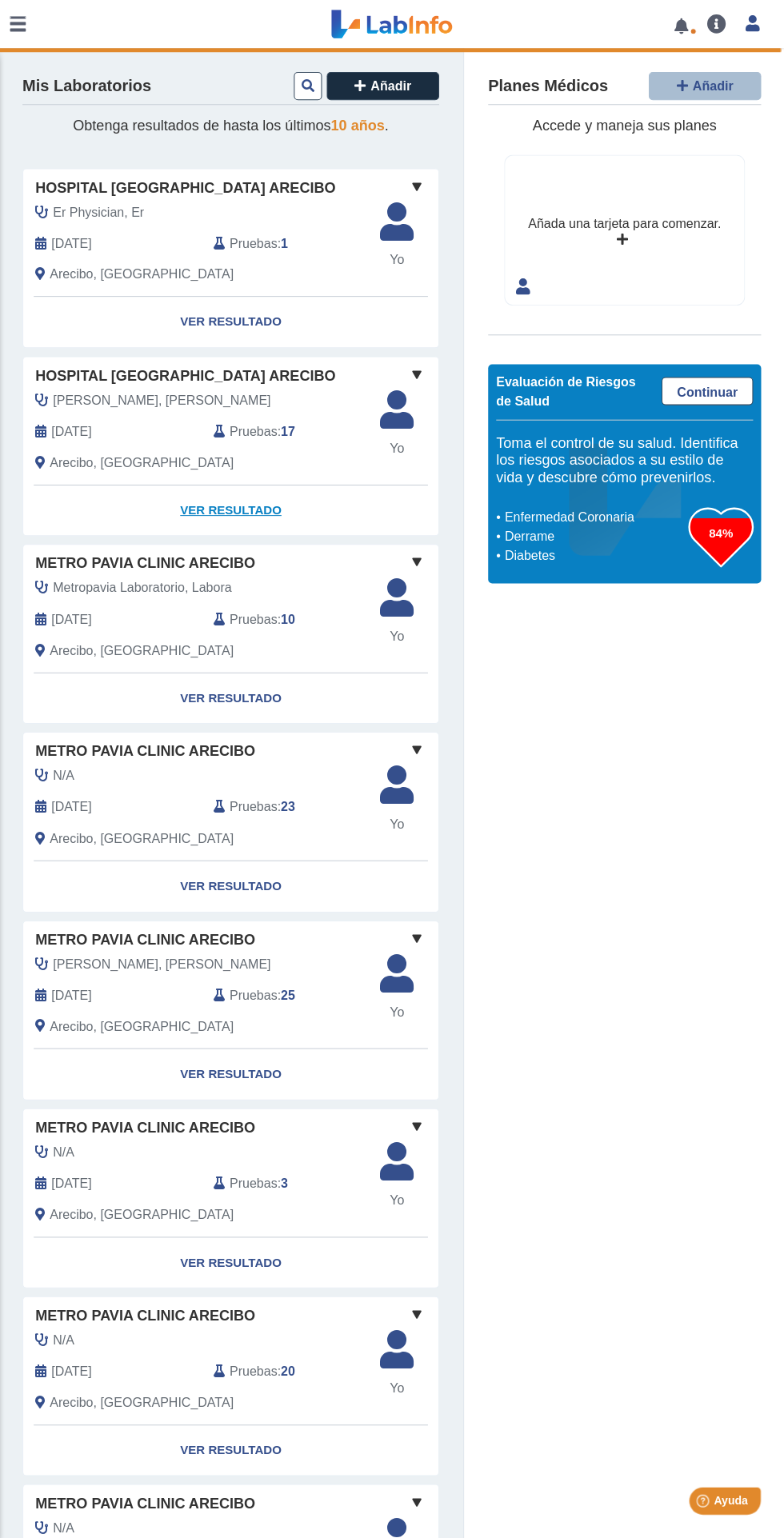
click at [244, 507] on link "Ver Resultado" at bounding box center [231, 509] width 414 height 51
click at [252, 487] on link "Ver Resultado" at bounding box center [231, 509] width 414 height 51
click at [231, 504] on link "Ver Resultado" at bounding box center [231, 509] width 414 height 51
click at [226, 523] on link "Ver Resultado" at bounding box center [231, 509] width 414 height 51
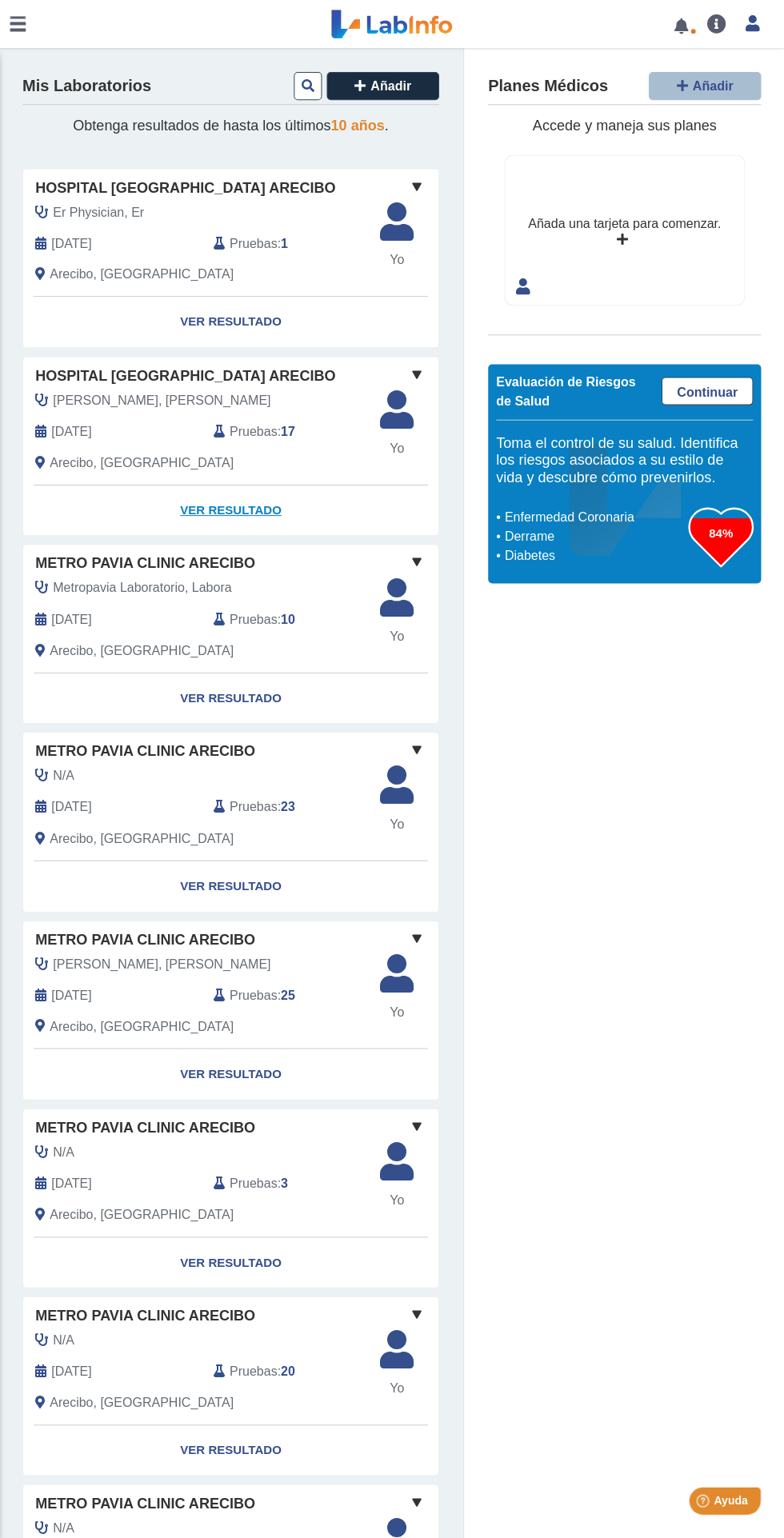
click at [240, 512] on link "Ver Resultado" at bounding box center [231, 509] width 414 height 51
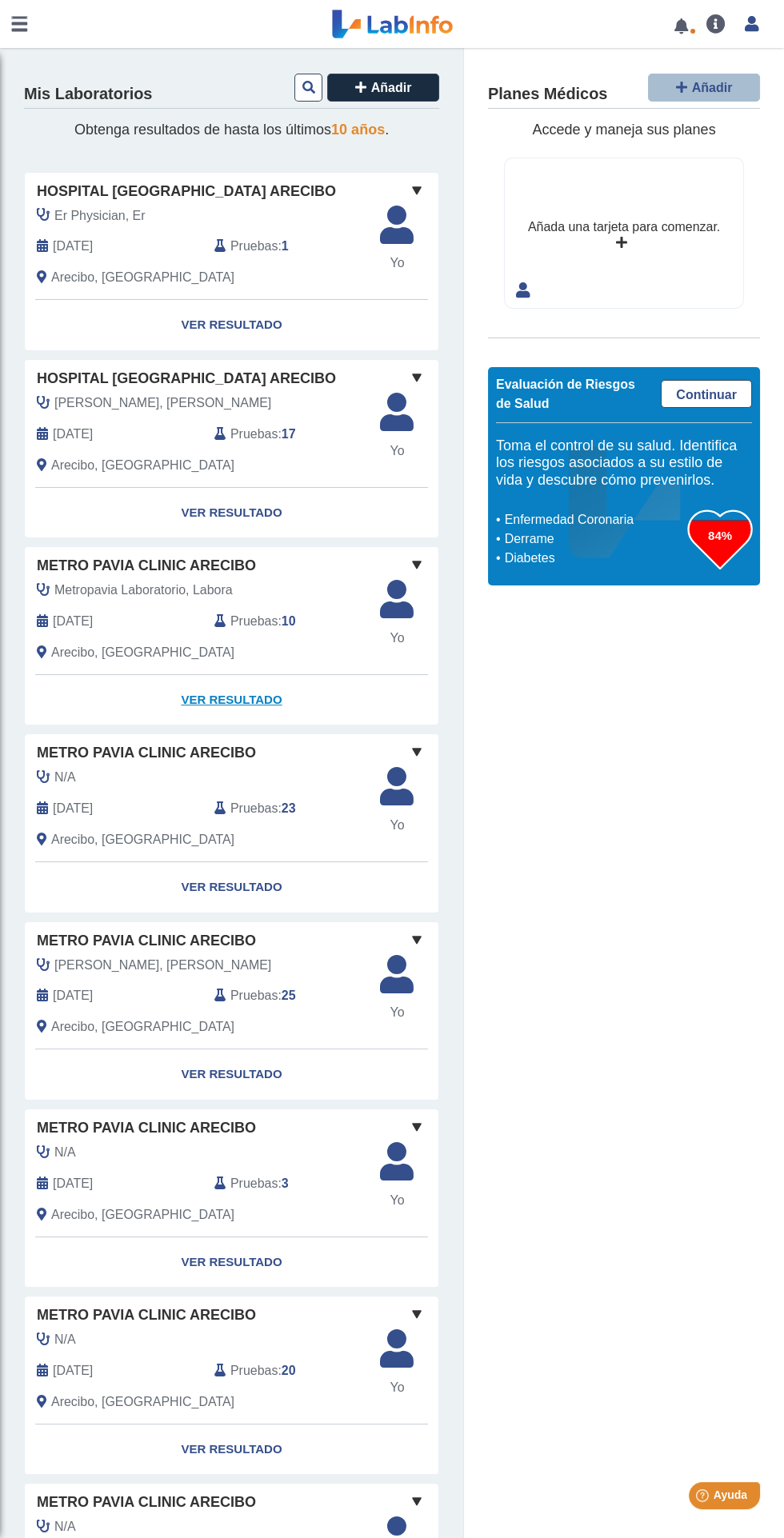
click at [235, 698] on link "Ver Resultado" at bounding box center [231, 700] width 414 height 51
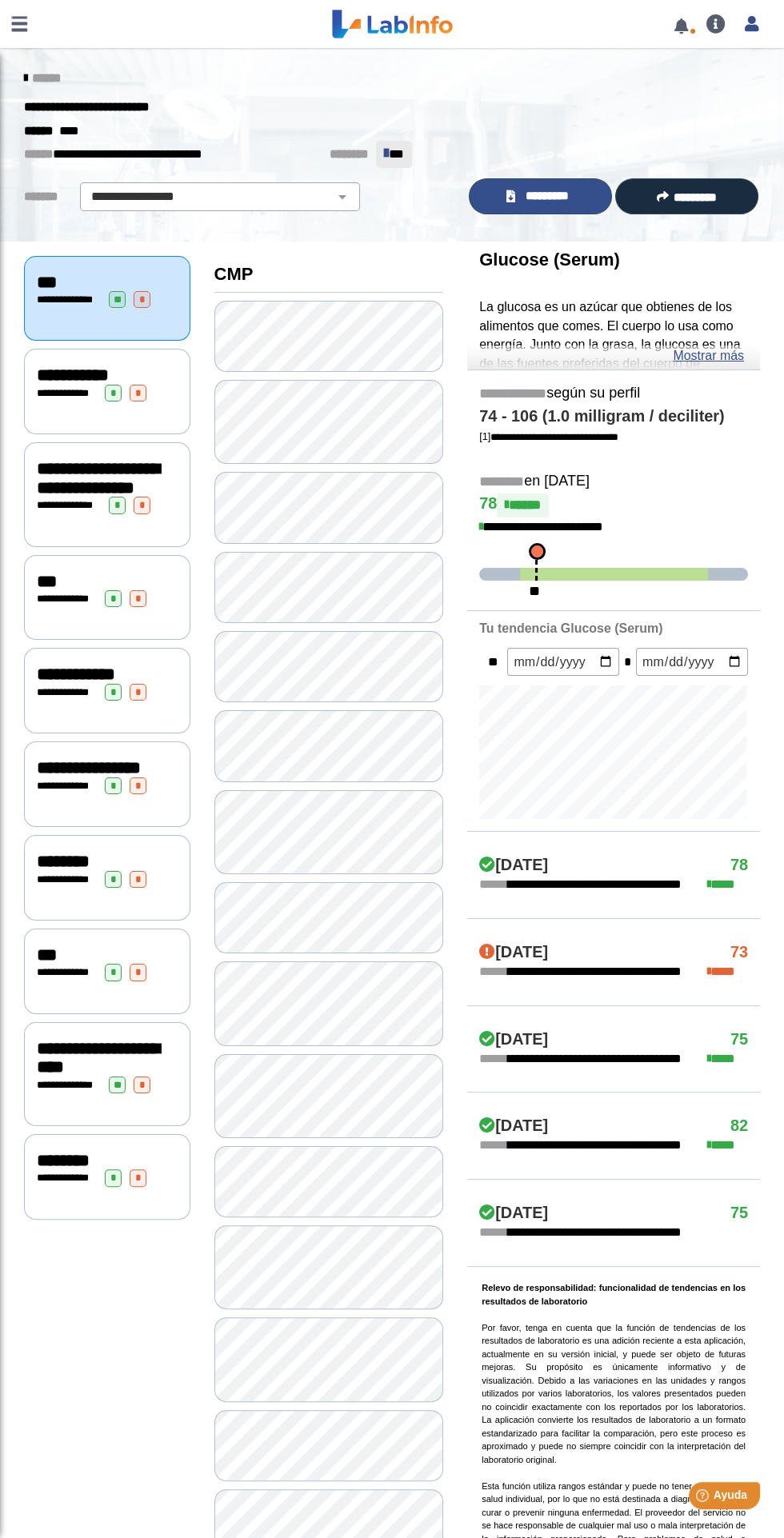
click at [555, 202] on span "*********" at bounding box center [547, 196] width 55 height 19
click at [55, 78] on span "******" at bounding box center [46, 78] width 29 height 12
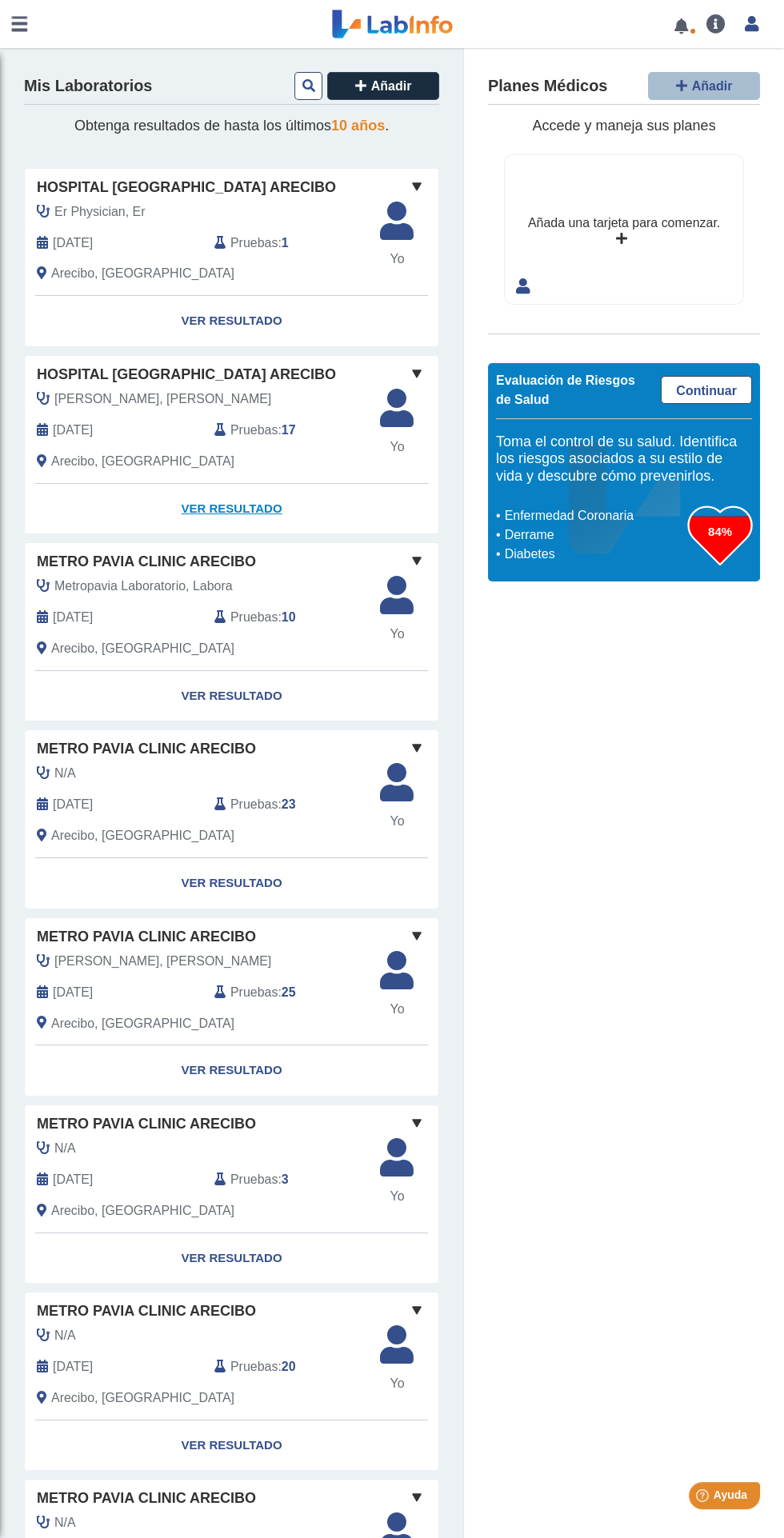
click at [236, 507] on link "Ver Resultado" at bounding box center [231, 509] width 414 height 51
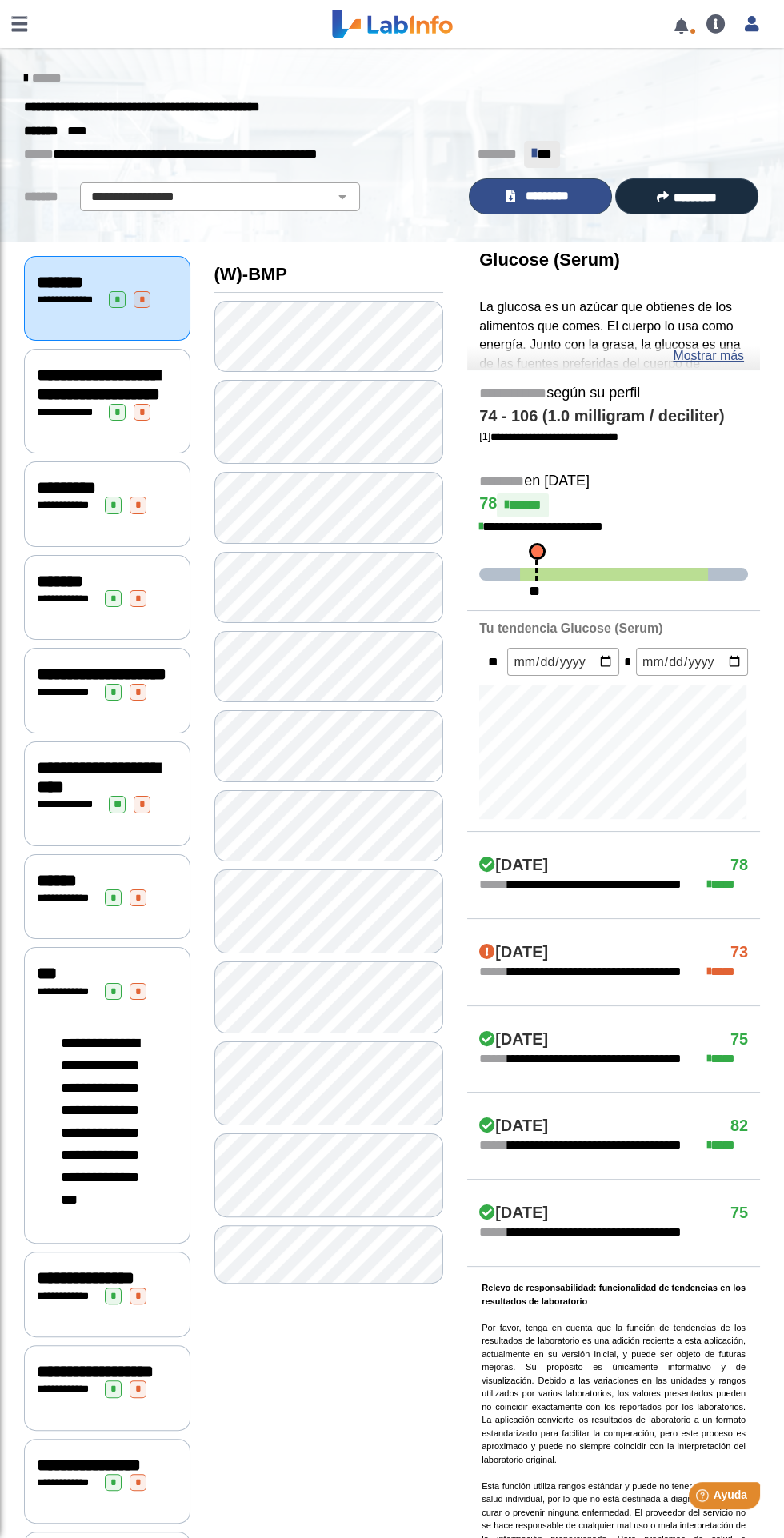
click at [541, 197] on span "*********" at bounding box center [547, 196] width 55 height 19
click at [44, 83] on span "******" at bounding box center [46, 78] width 29 height 12
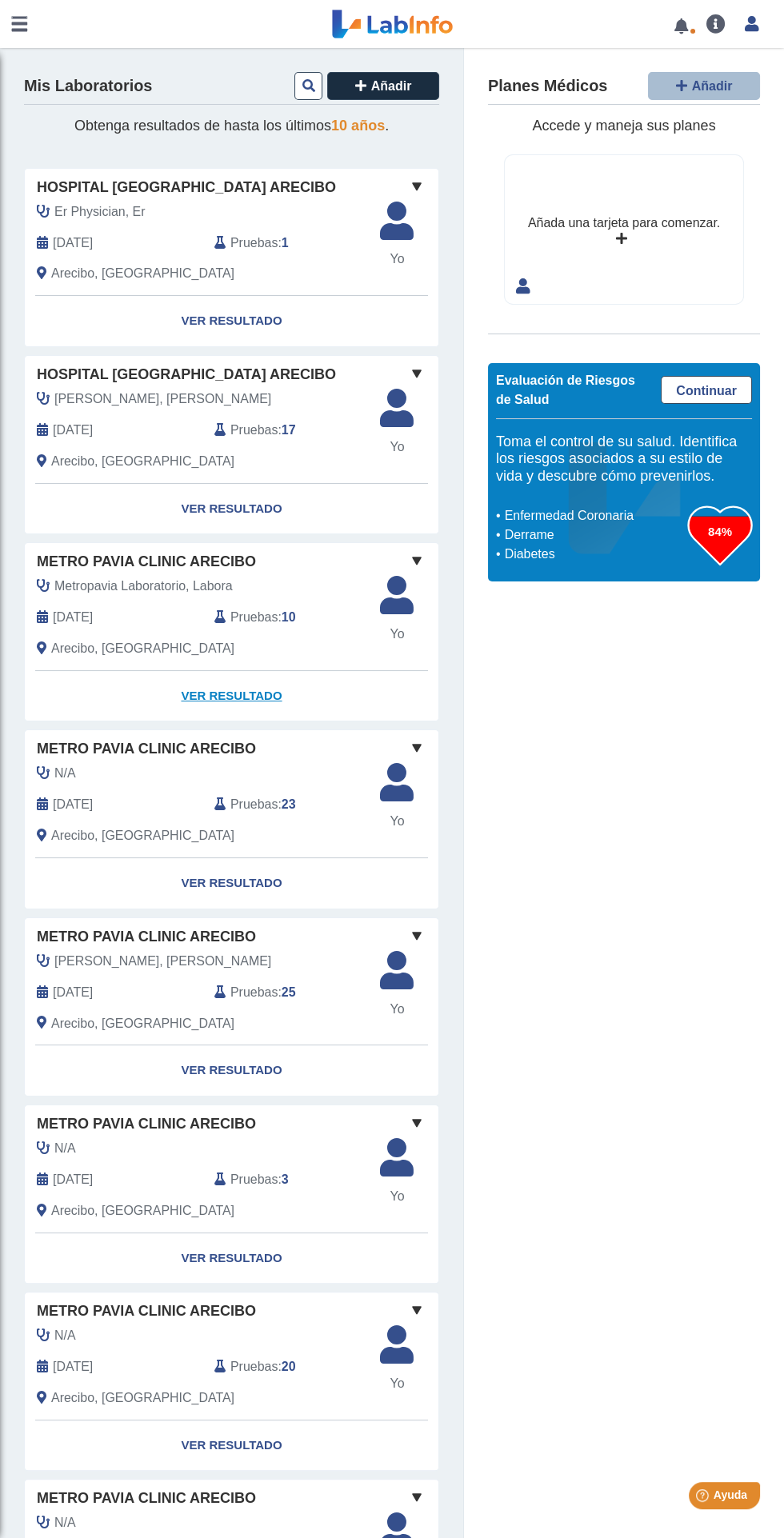
click at [250, 691] on link "Ver Resultado" at bounding box center [231, 696] width 414 height 51
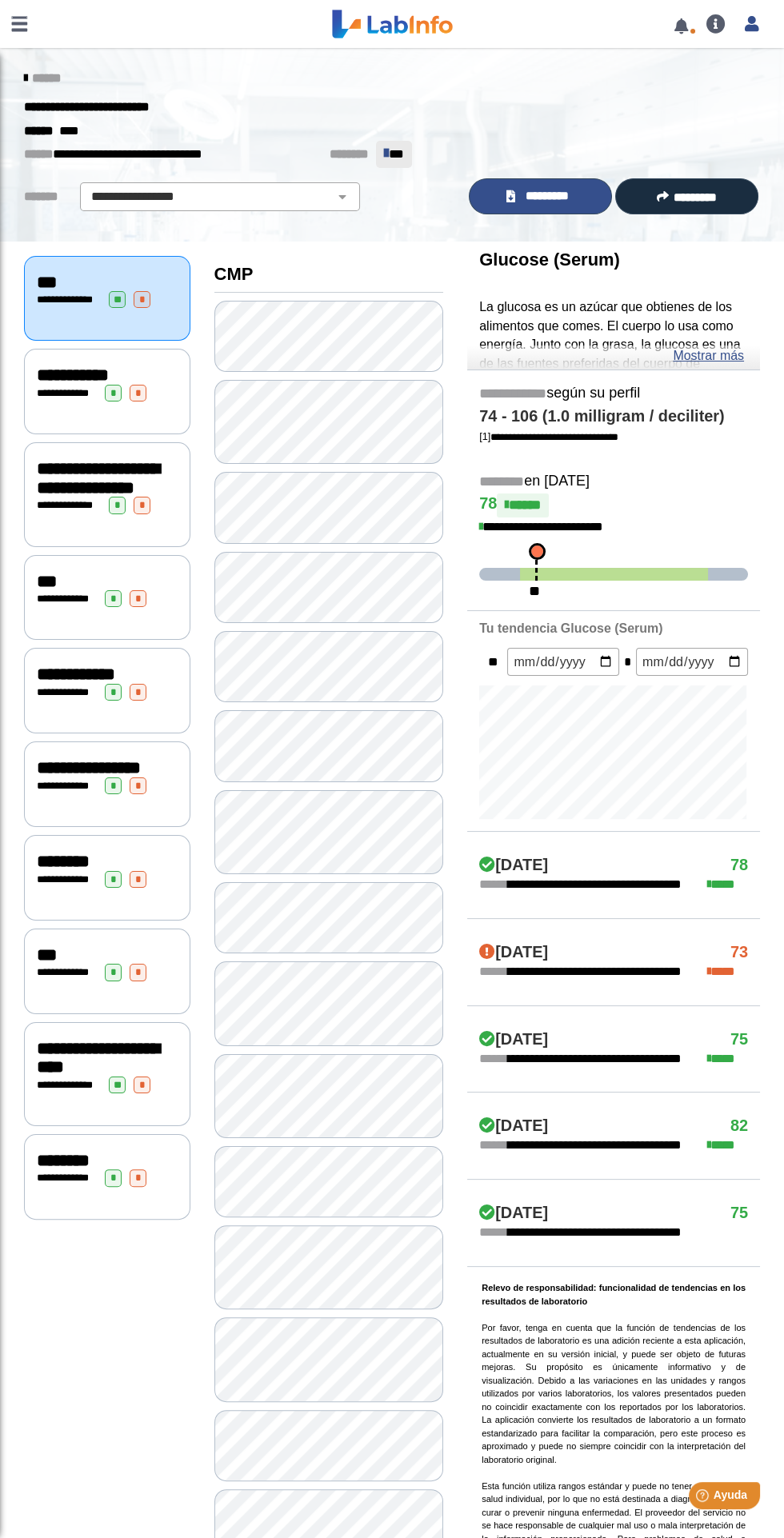
click at [539, 194] on span "*********" at bounding box center [547, 196] width 55 height 19
click at [551, 196] on span "*********" at bounding box center [547, 196] width 55 height 19
click at [47, 78] on span "******" at bounding box center [46, 78] width 29 height 12
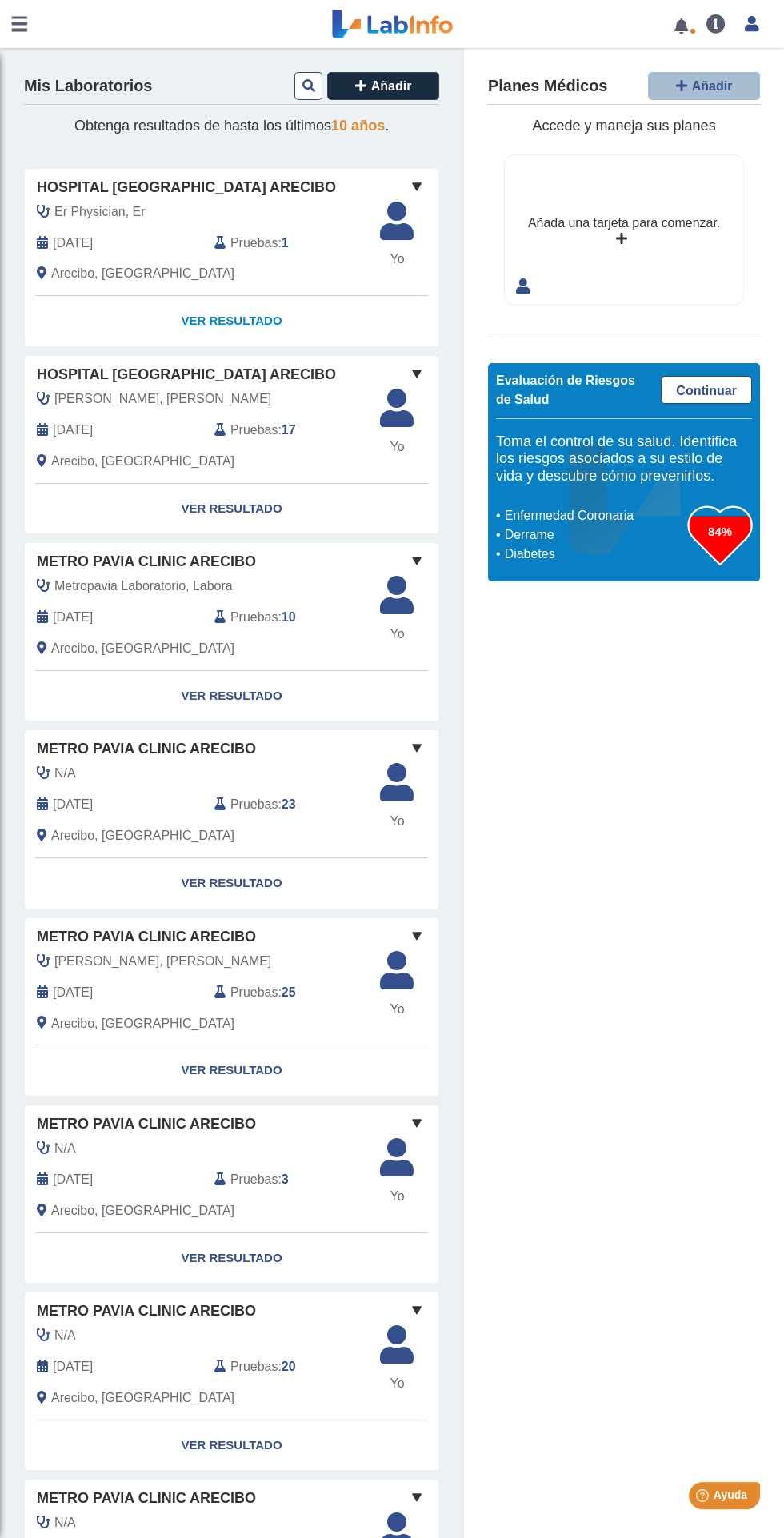
click at [248, 321] on link "Ver Resultado" at bounding box center [231, 321] width 414 height 51
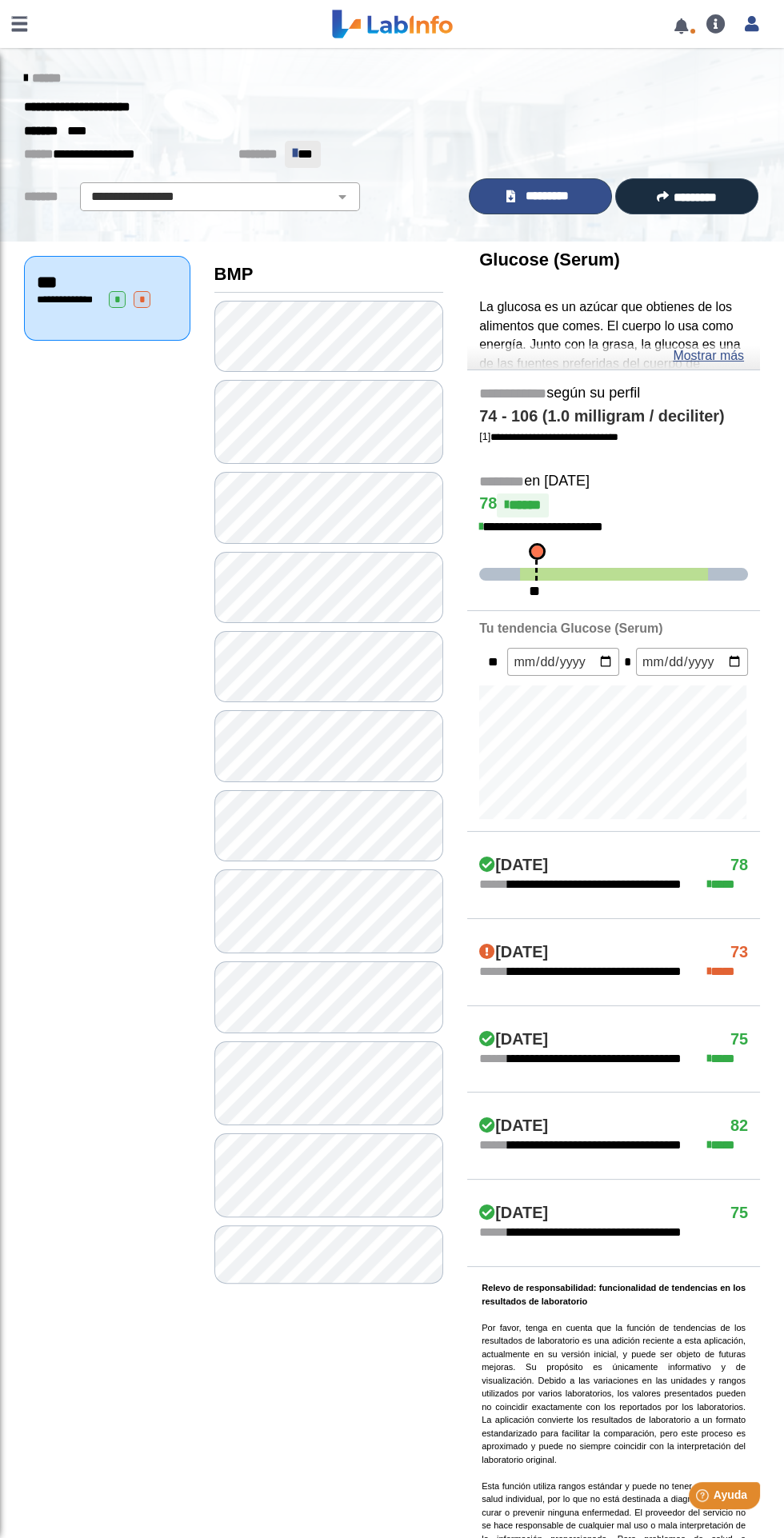
click at [565, 198] on span "*********" at bounding box center [547, 196] width 55 height 19
